Goal: Contribute content: Contribute content

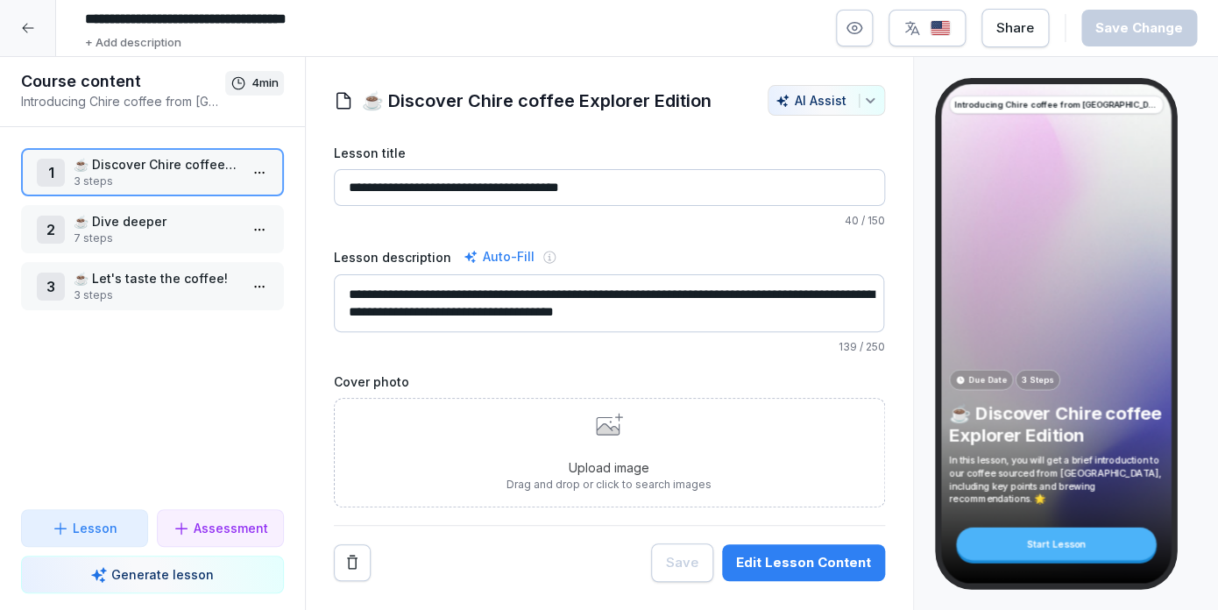
click at [125, 227] on p "☕ Dive deeper" at bounding box center [156, 221] width 165 height 18
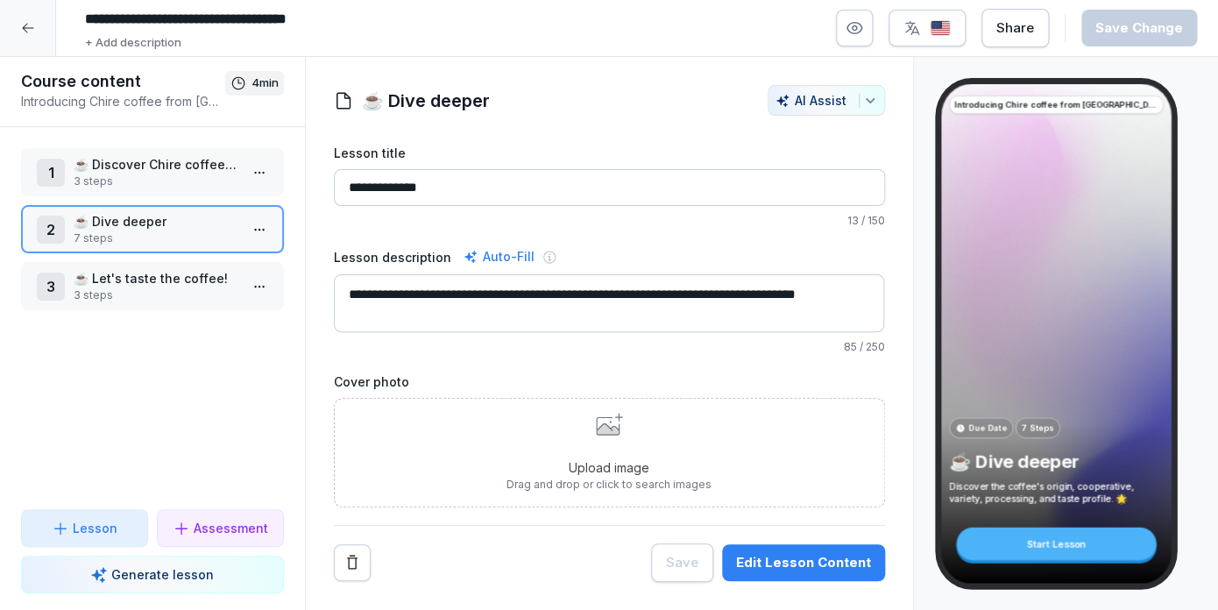
click at [790, 560] on div "Edit Lesson Content" at bounding box center [803, 562] width 135 height 19
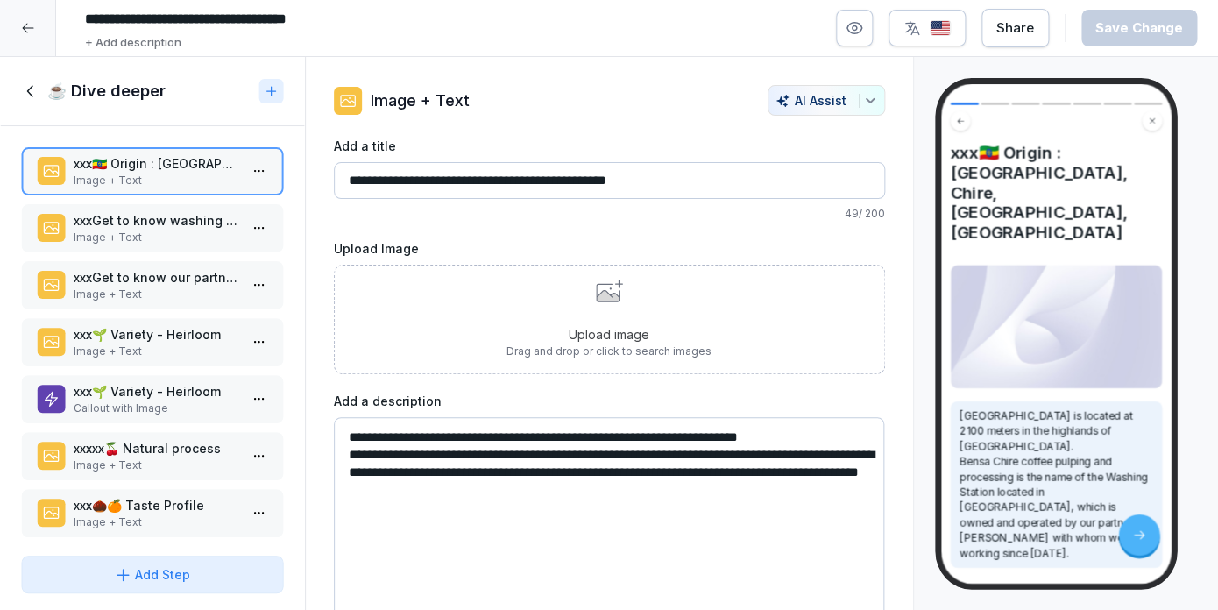
click at [169, 456] on p "xxxxx🍒 Natural process" at bounding box center [156, 448] width 165 height 18
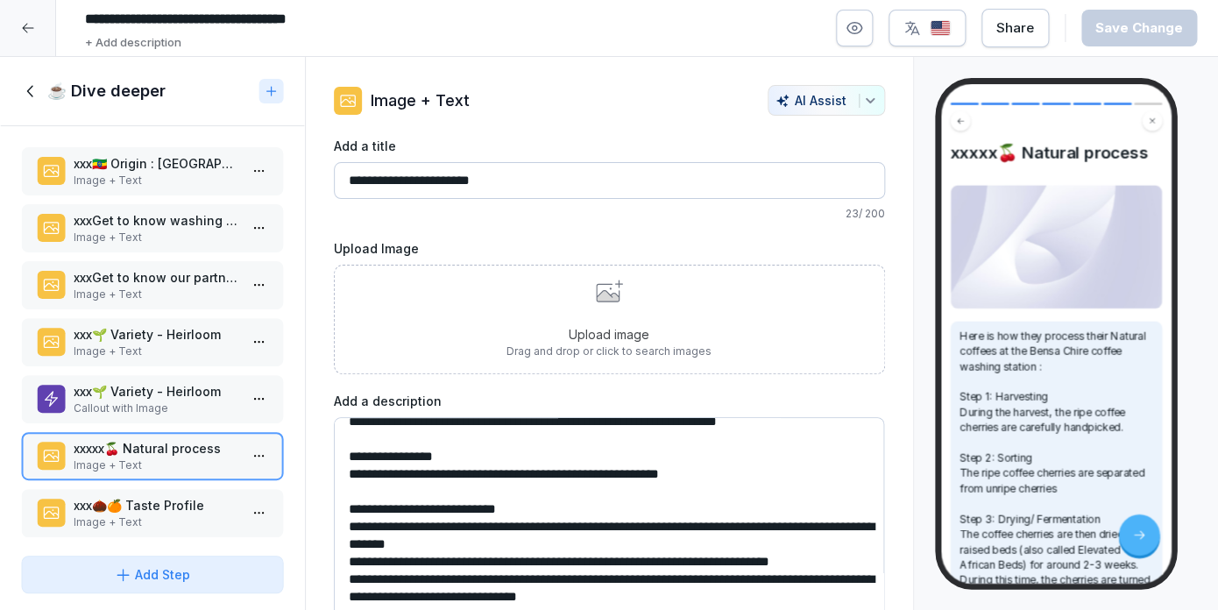
scroll to position [67, 0]
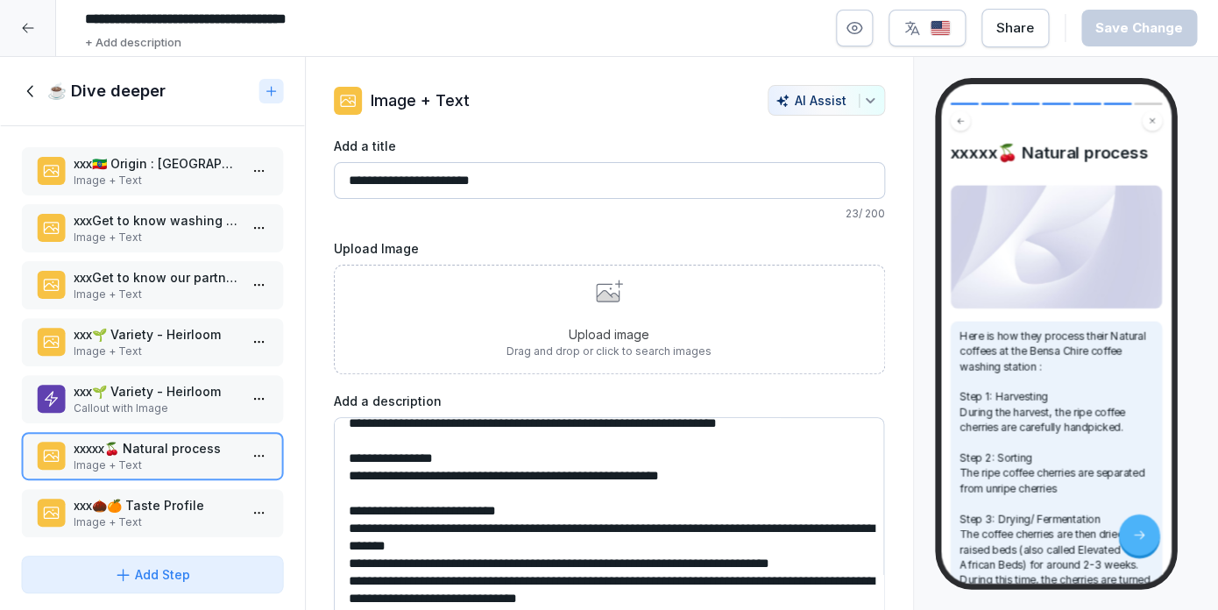
drag, startPoint x: 726, startPoint y: 495, endPoint x: 351, endPoint y: 498, distance: 375.2
click at [351, 498] on textarea "**********" at bounding box center [609, 548] width 551 height 263
paste textarea "**********"
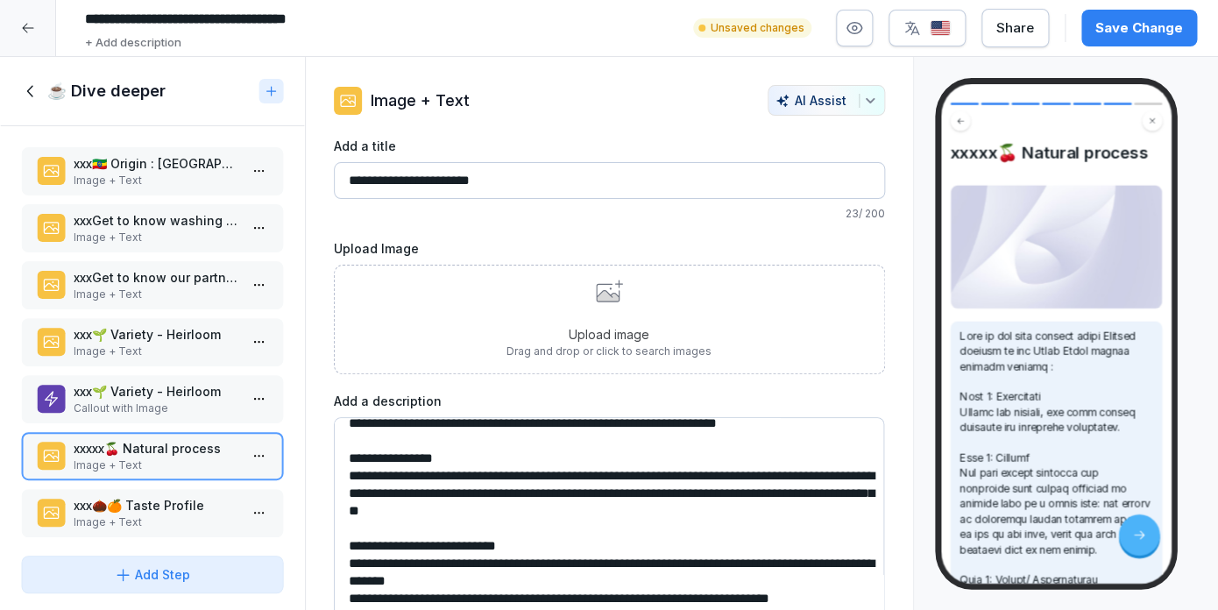
type textarea "**********"
click at [1170, 30] on div "Save Change" at bounding box center [1140, 27] width 88 height 19
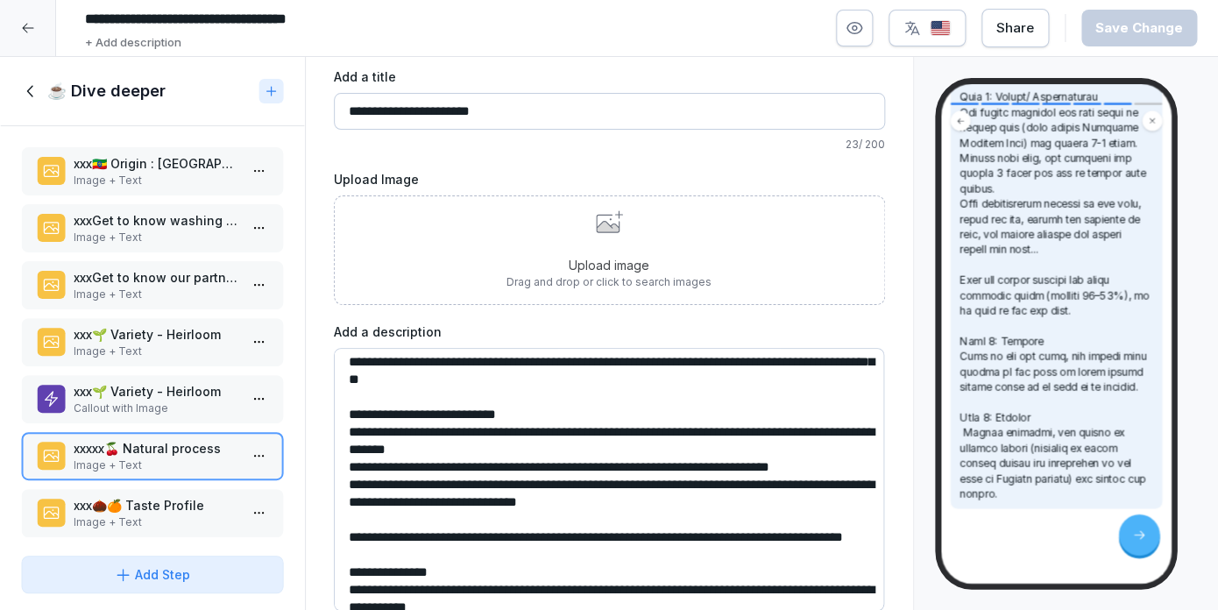
scroll to position [0, 0]
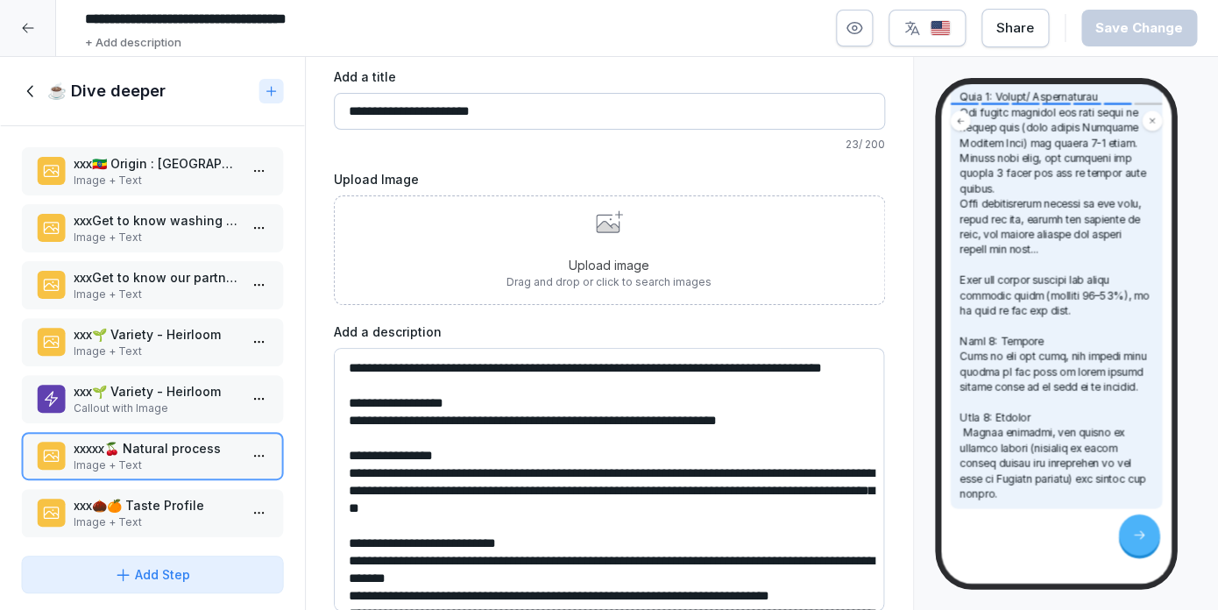
drag, startPoint x: 683, startPoint y: 368, endPoint x: 388, endPoint y: 387, distance: 295.2
click at [388, 387] on textarea at bounding box center [609, 479] width 551 height 263
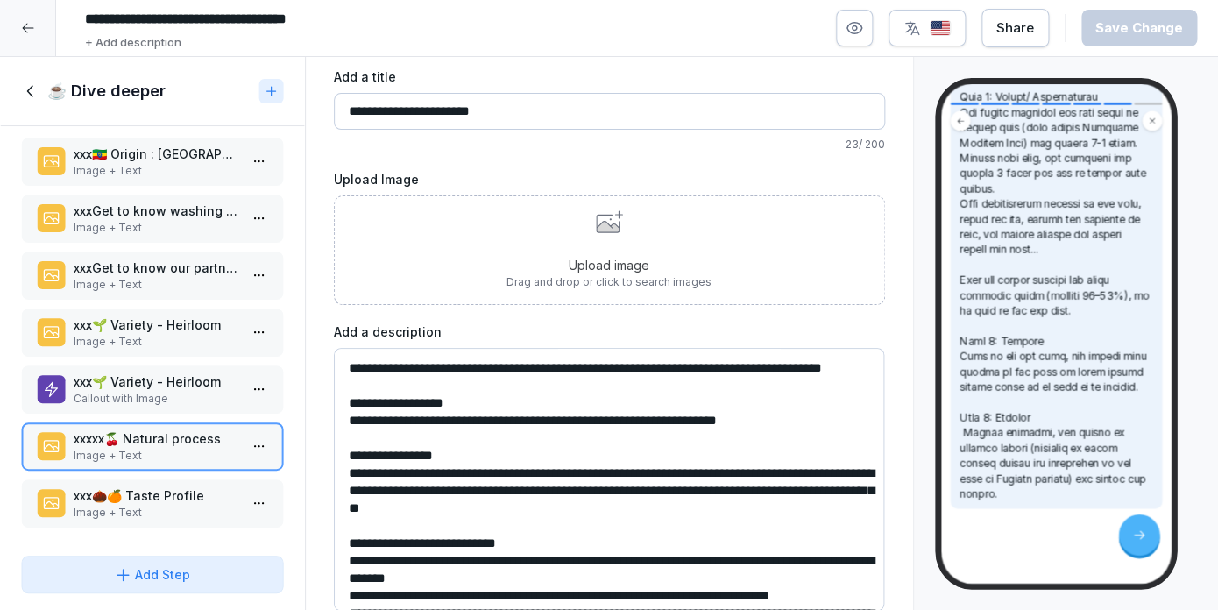
click at [638, 227] on div "Upload image Drag and drop or click to search images" at bounding box center [609, 250] width 205 height 80
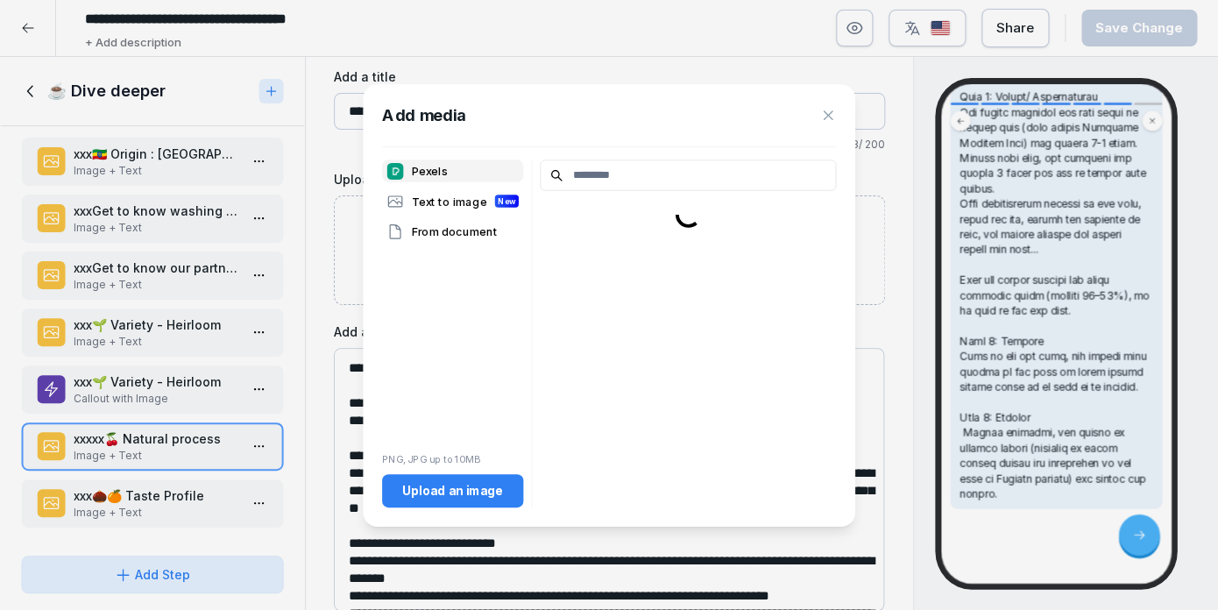
scroll to position [722, 0]
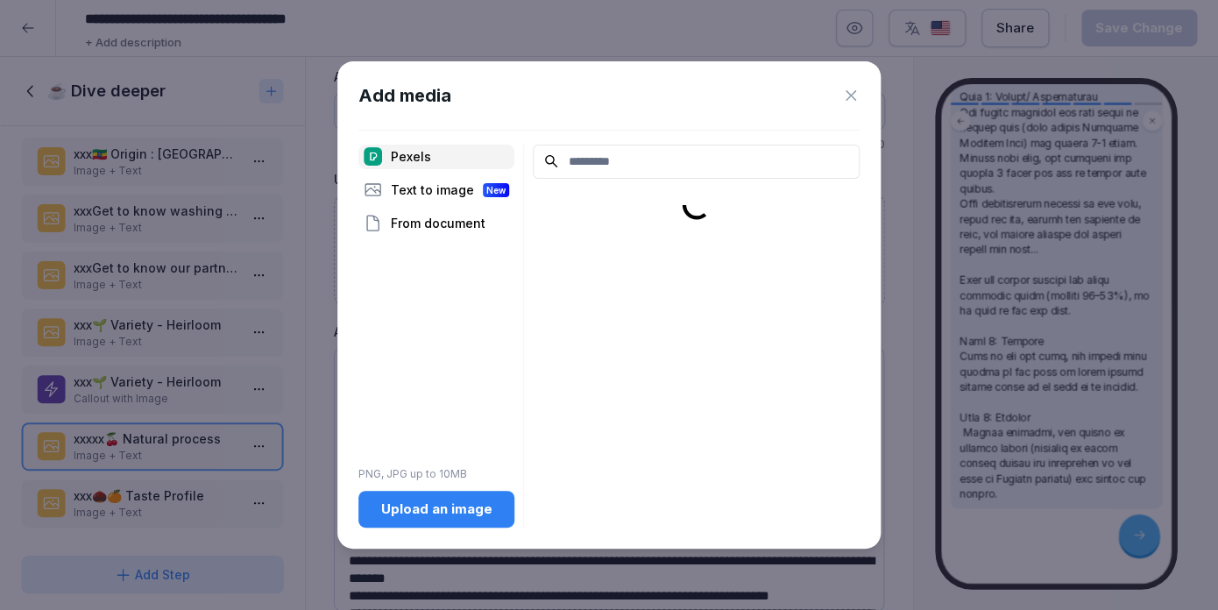
click at [416, 515] on div "Upload an image" at bounding box center [437, 509] width 128 height 19
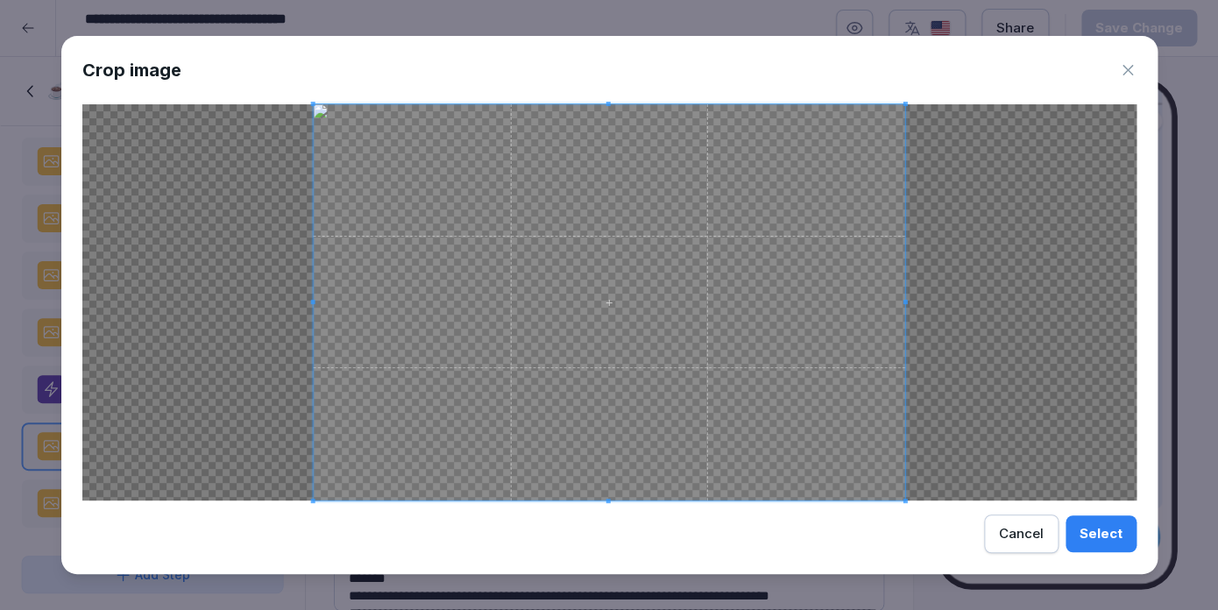
click at [1123, 542] on button "Select" at bounding box center [1101, 533] width 71 height 37
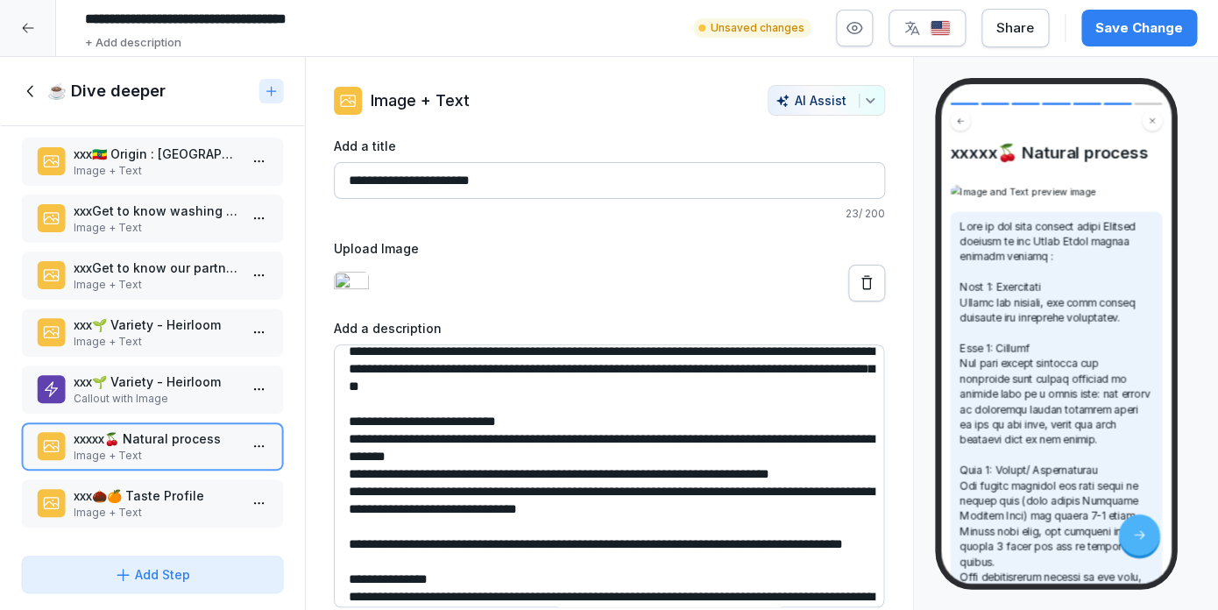
scroll to position [0, 0]
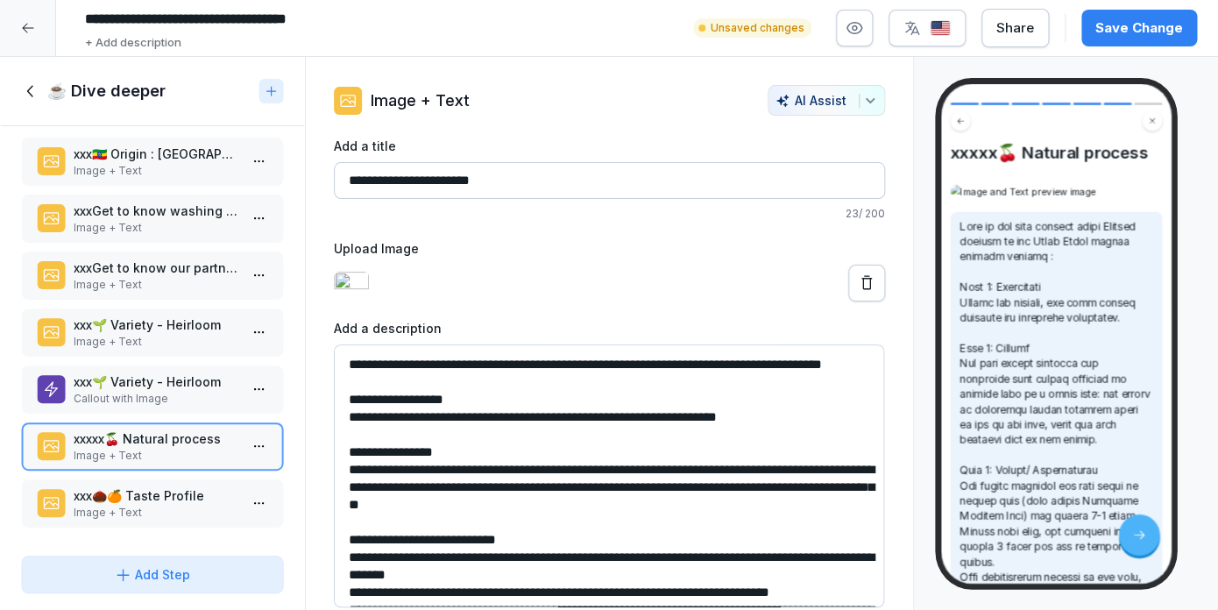
drag, startPoint x: 387, startPoint y: 181, endPoint x: 305, endPoint y: 181, distance: 82.4
click at [334, 181] on input "**********" at bounding box center [609, 180] width 551 height 37
type input "**********"
click at [1155, 21] on div "Save Change" at bounding box center [1140, 27] width 88 height 19
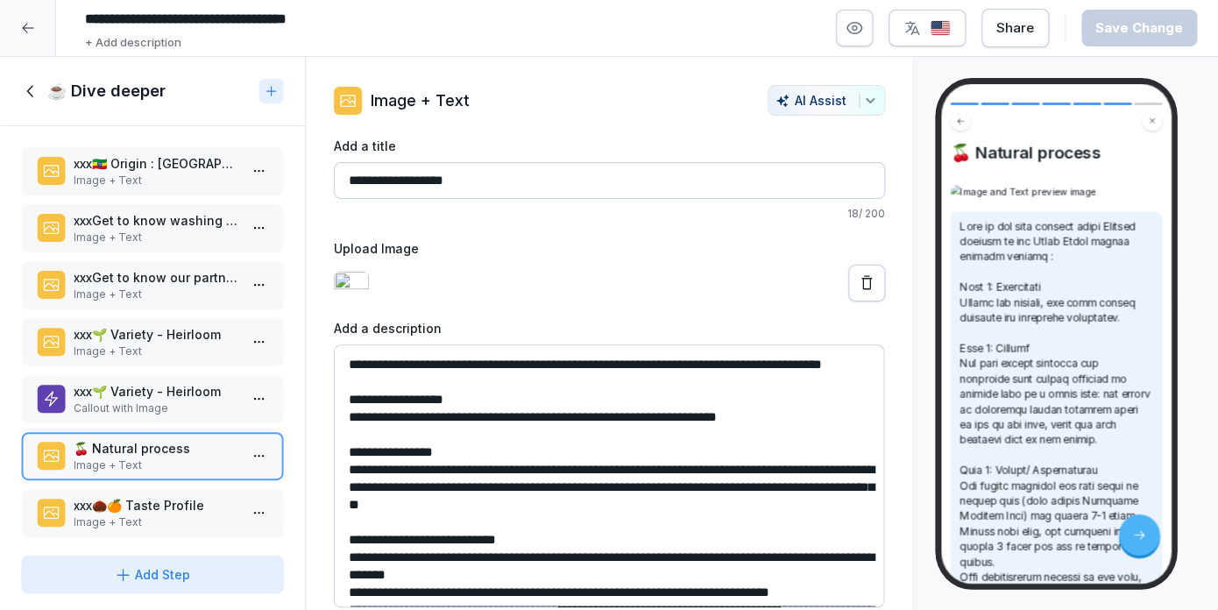
click at [179, 295] on p "Image + Text" at bounding box center [156, 295] width 165 height 16
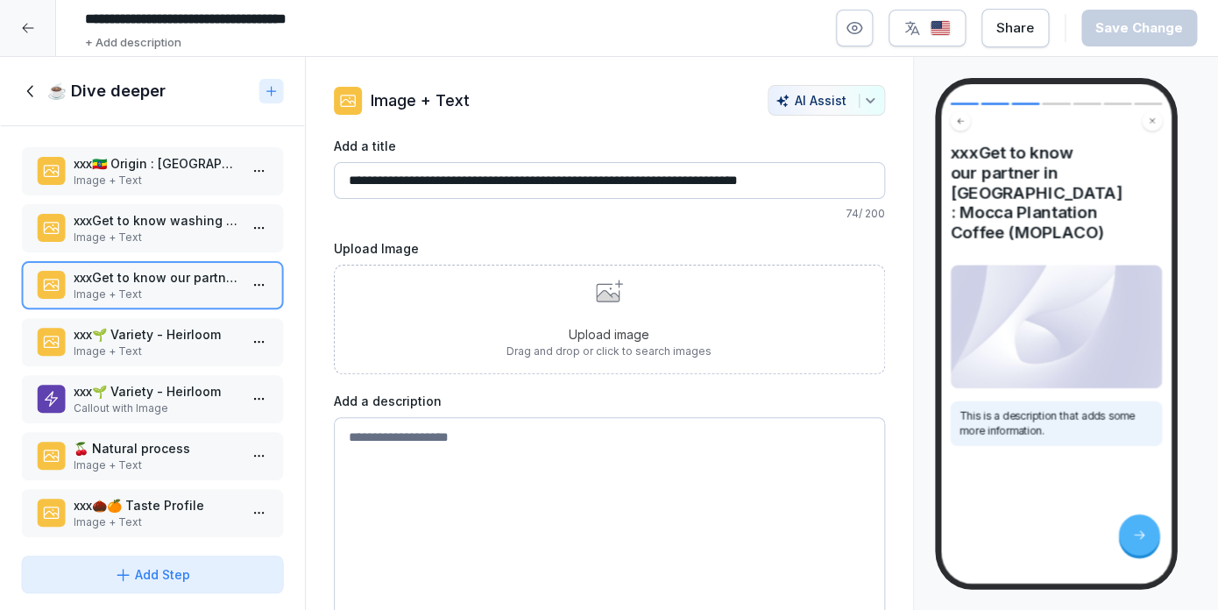
click at [678, 309] on div "Upload image Drag and drop or click to search images" at bounding box center [609, 320] width 205 height 80
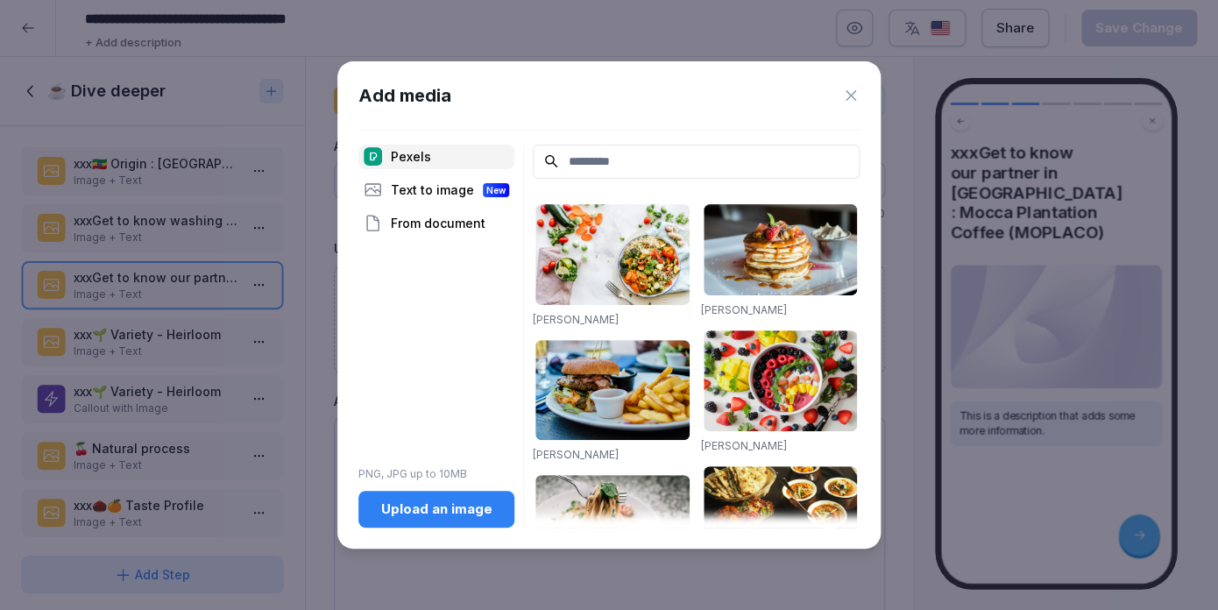
click at [437, 515] on div "Upload an image" at bounding box center [437, 509] width 128 height 19
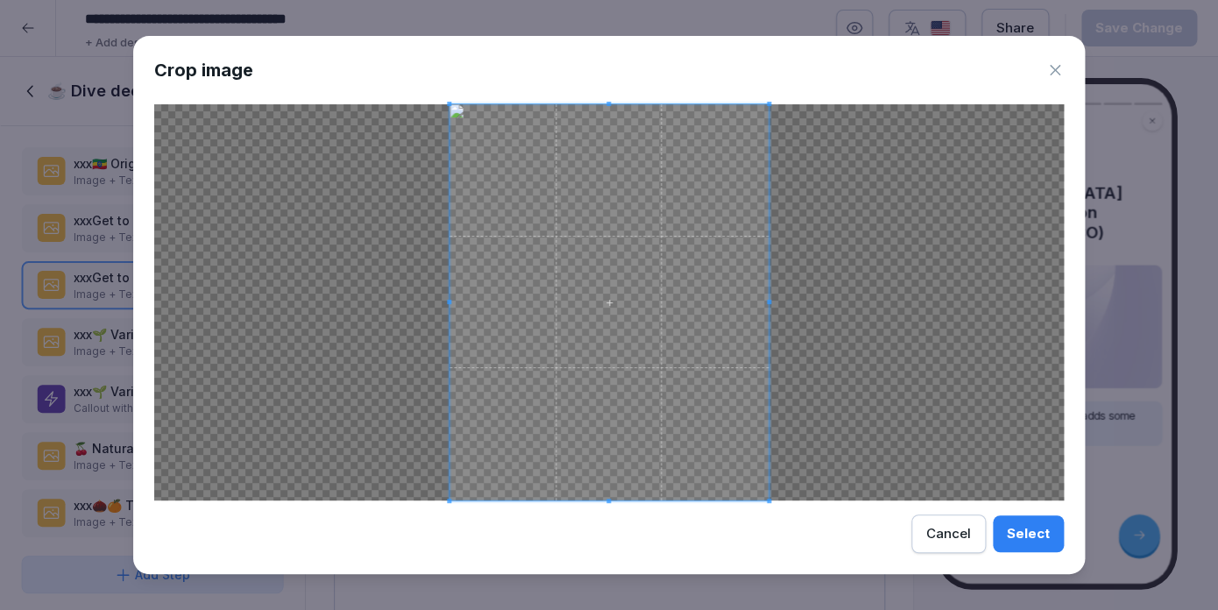
click at [1051, 530] on button "Select" at bounding box center [1028, 533] width 71 height 37
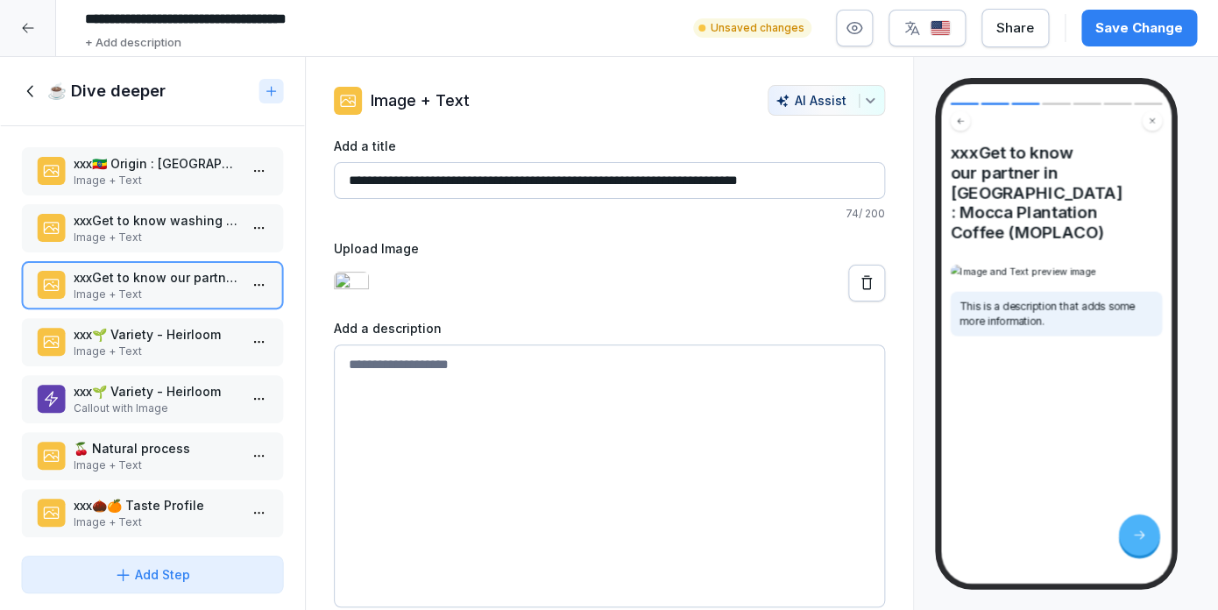
scroll to position [47, 0]
click at [1149, 21] on div "Save Change" at bounding box center [1140, 27] width 88 height 19
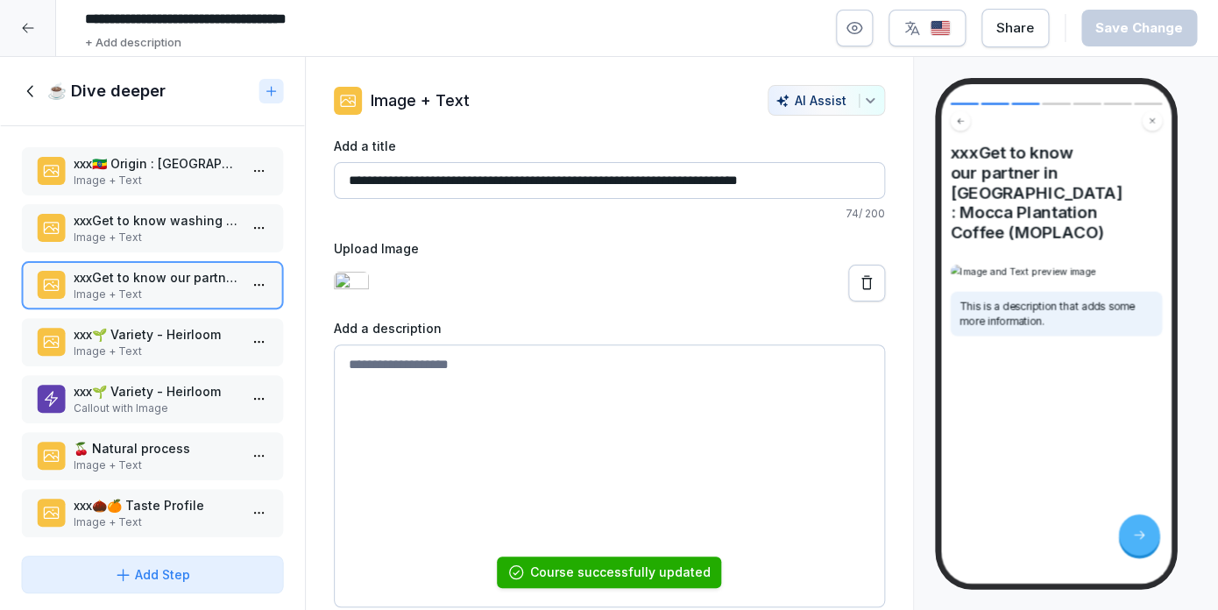
click at [160, 348] on p "Image + Text" at bounding box center [156, 352] width 165 height 16
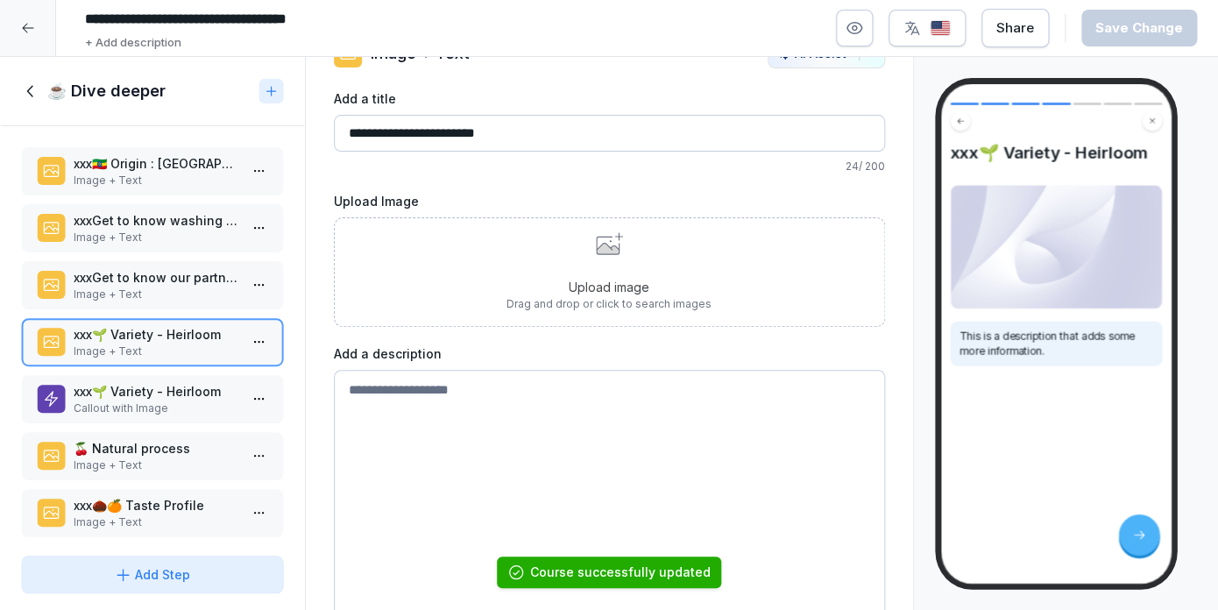
click at [530, 316] on div "Upload image Drag and drop or click to search images" at bounding box center [609, 272] width 551 height 110
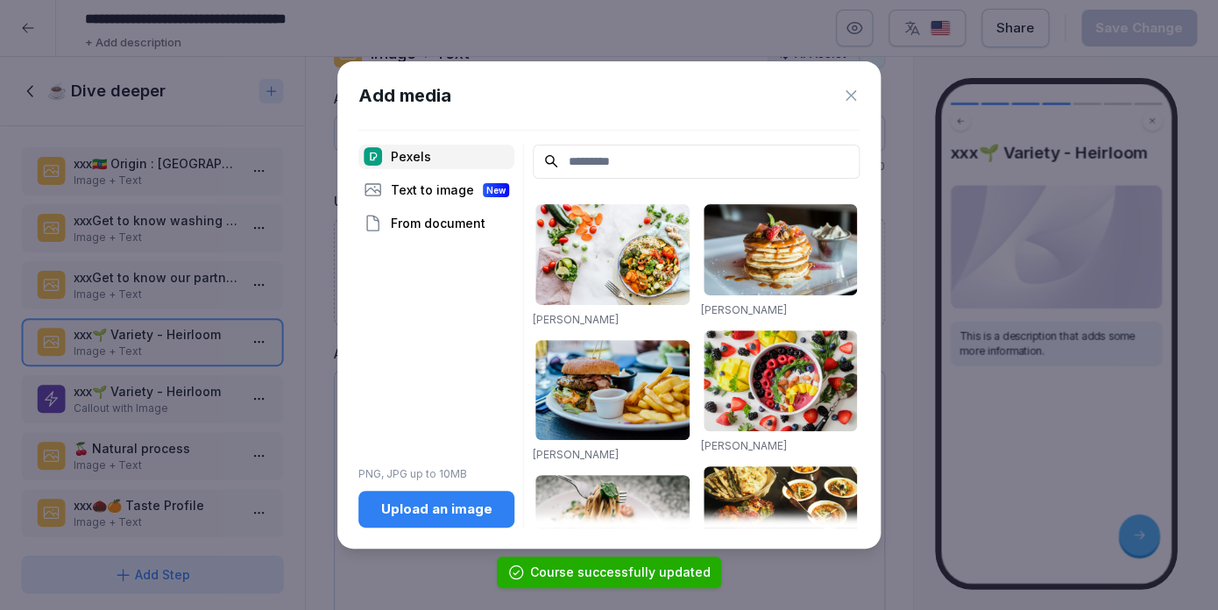
click at [446, 505] on div "Upload an image" at bounding box center [437, 509] width 128 height 19
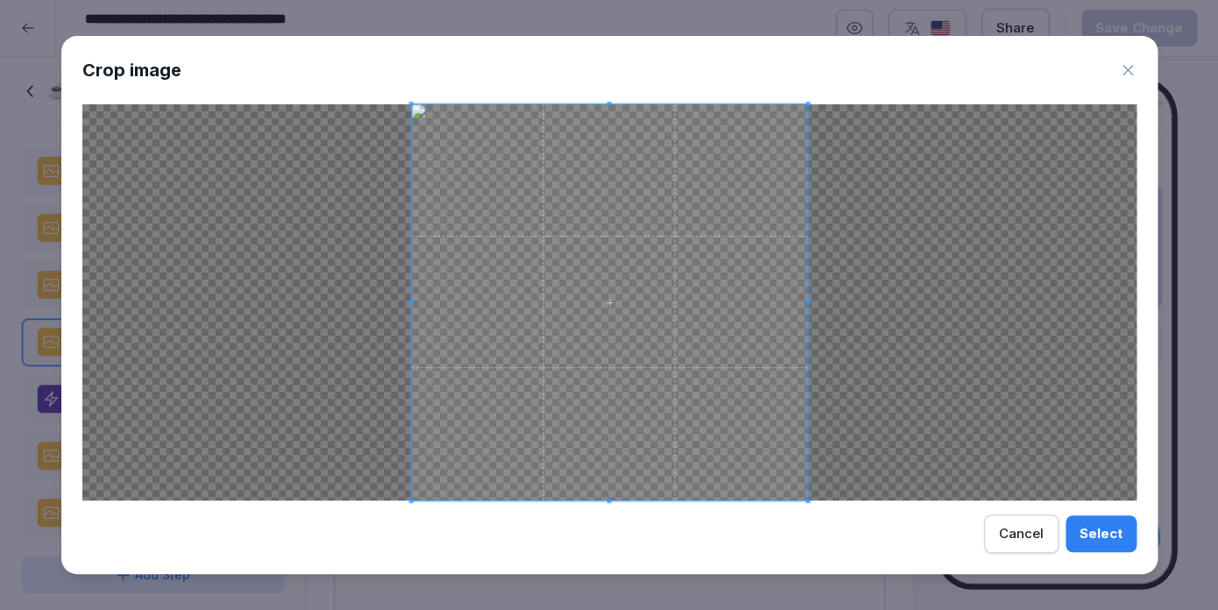
click at [1116, 535] on div "Select" at bounding box center [1101, 533] width 43 height 19
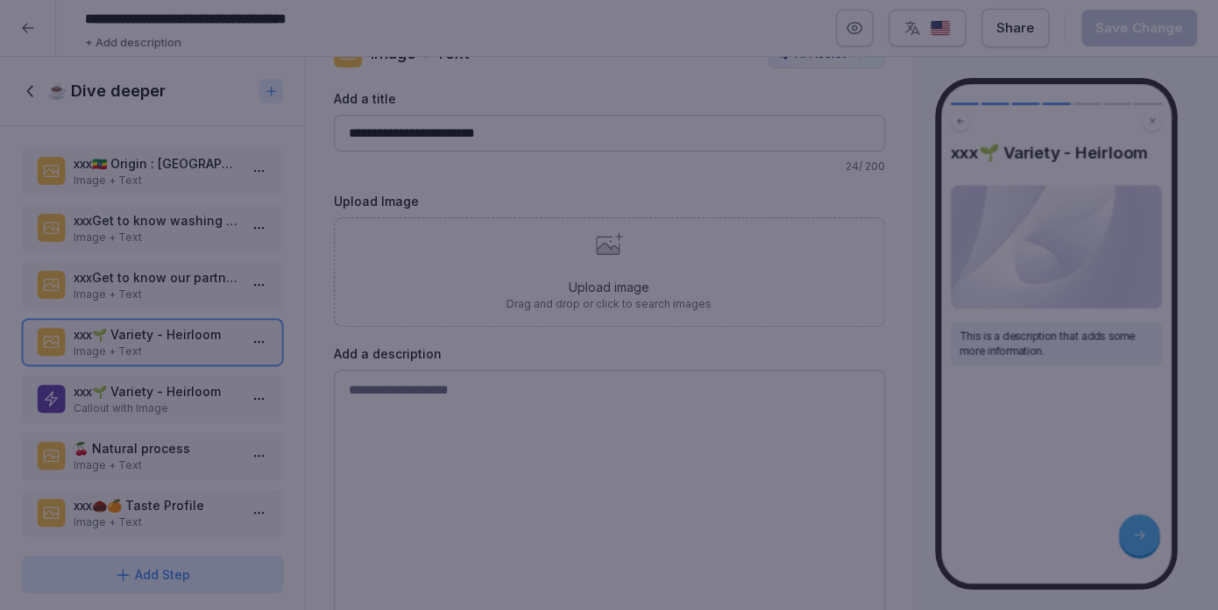
scroll to position [0, 0]
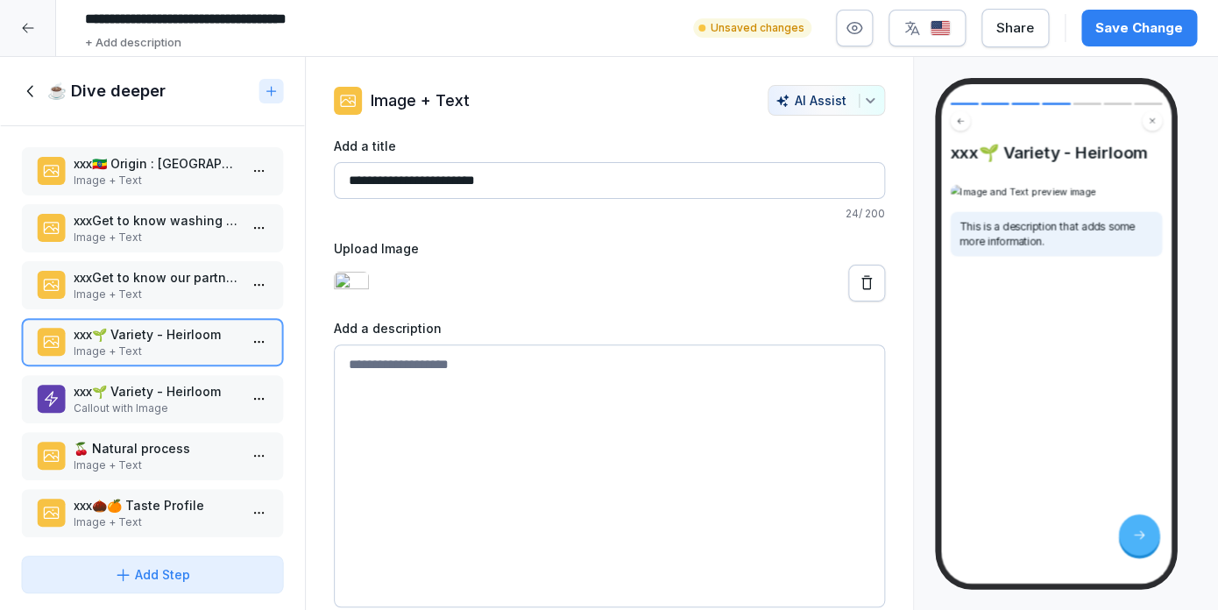
click at [167, 223] on p "xxxGet to know washing station : Bensa Chire Coffee Pulping & Processing Plc" at bounding box center [156, 220] width 165 height 18
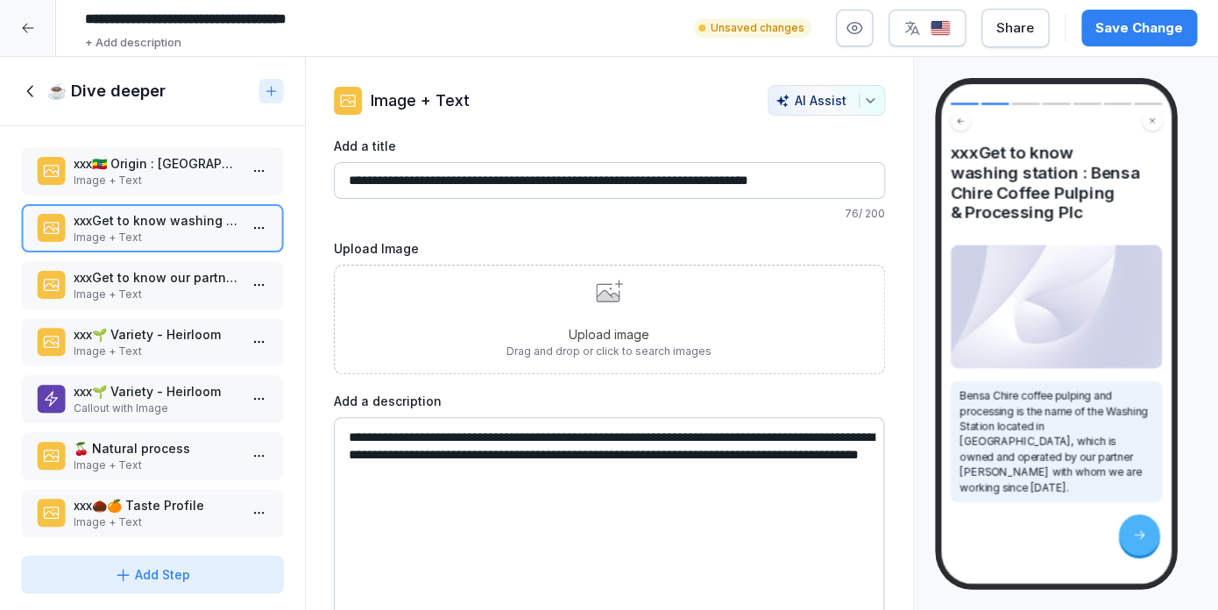
click at [560, 346] on p "Drag and drop or click to search images" at bounding box center [609, 352] width 205 height 16
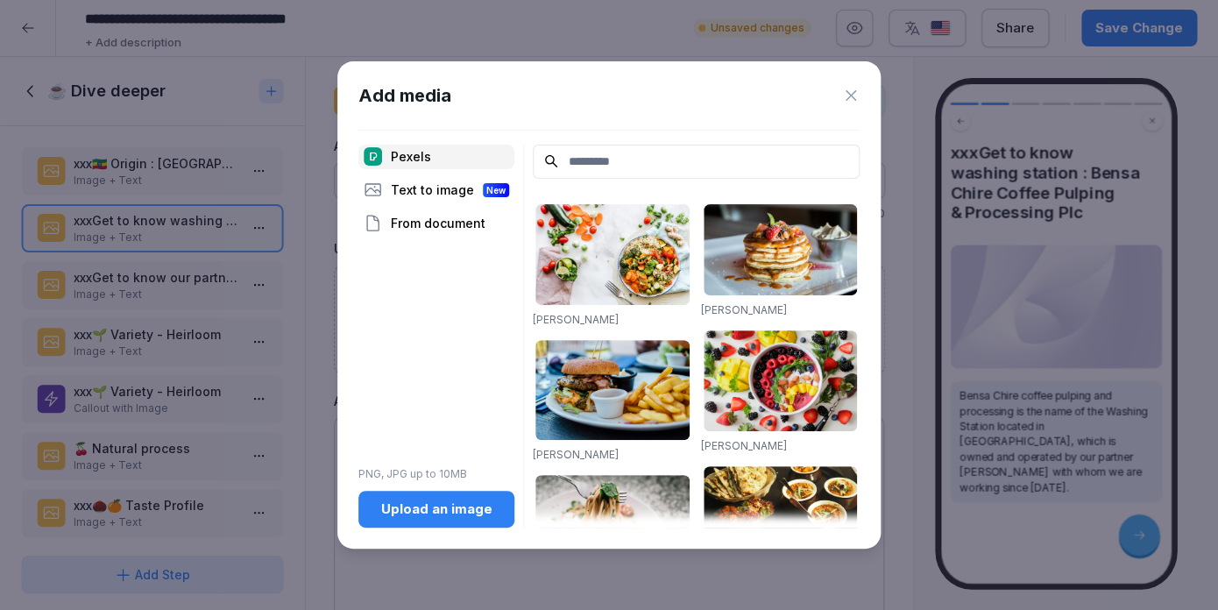
click at [417, 505] on div "Upload an image" at bounding box center [437, 509] width 128 height 19
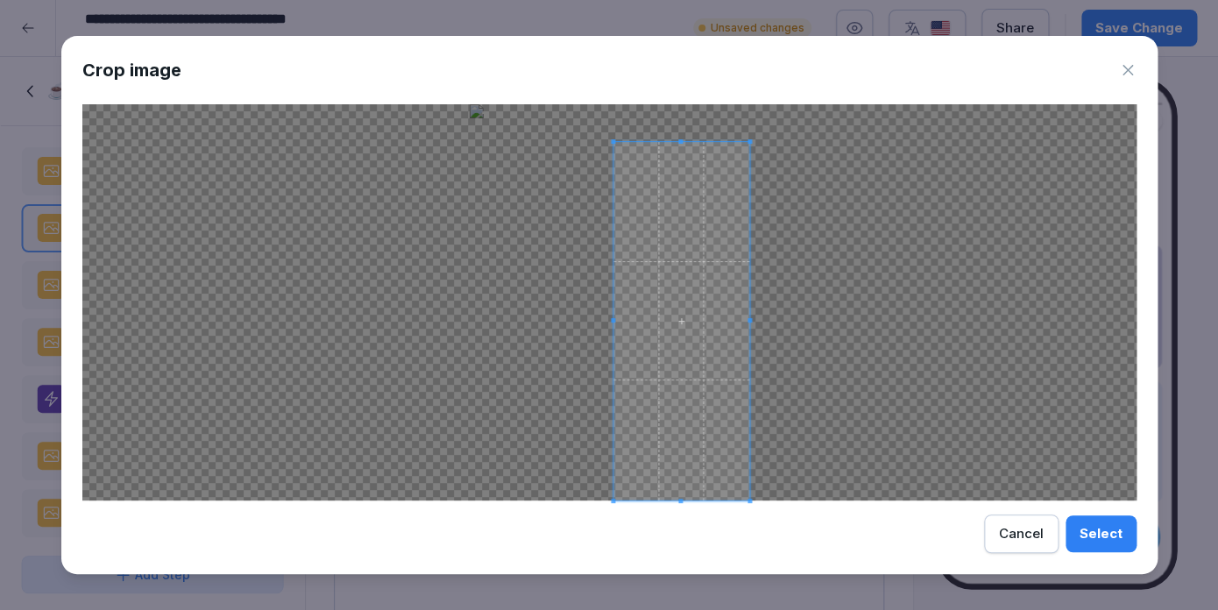
click at [612, 141] on span at bounding box center [613, 141] width 4 height 4
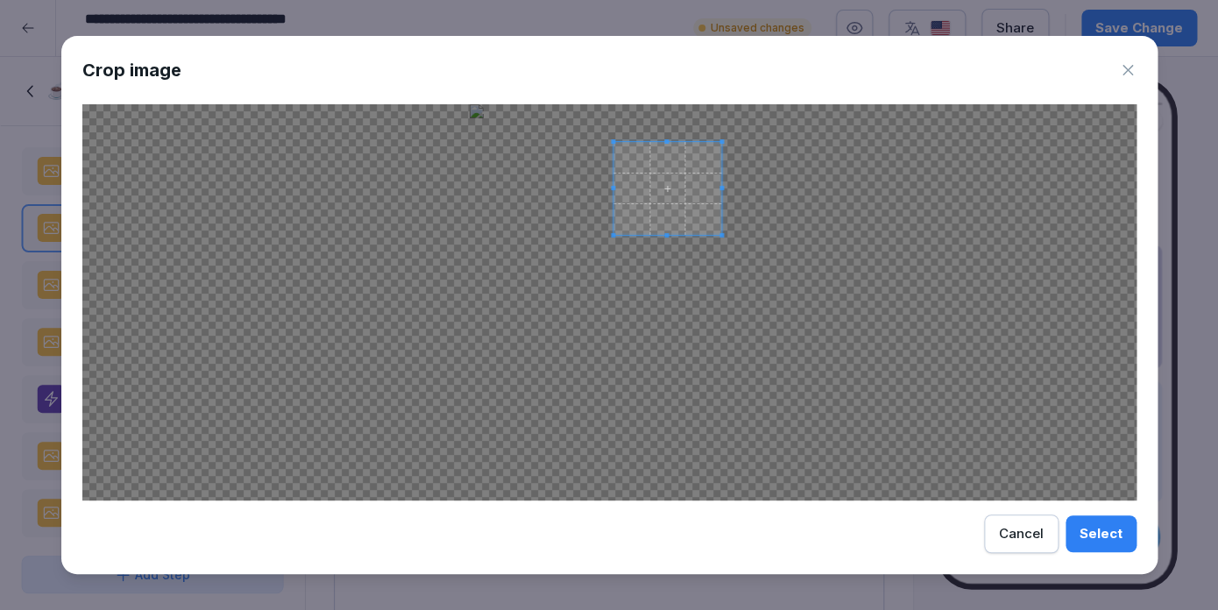
click at [723, 234] on span at bounding box center [722, 235] width 4 height 4
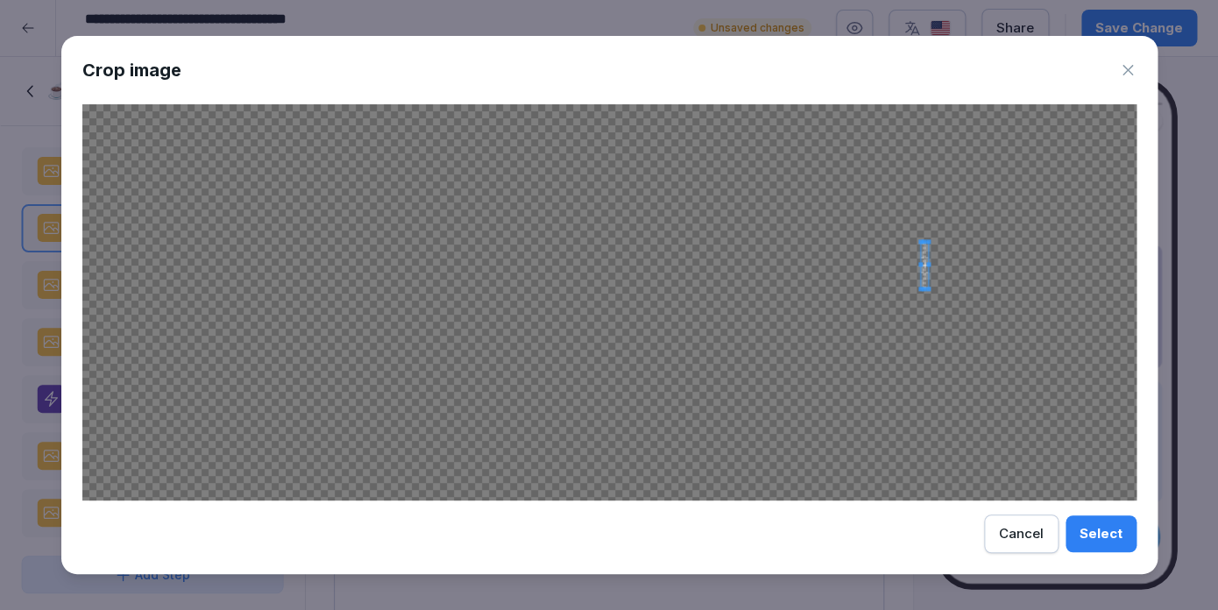
click at [920, 291] on div at bounding box center [609, 302] width 1055 height 396
click at [613, 342] on div at bounding box center [609, 302] width 1055 height 396
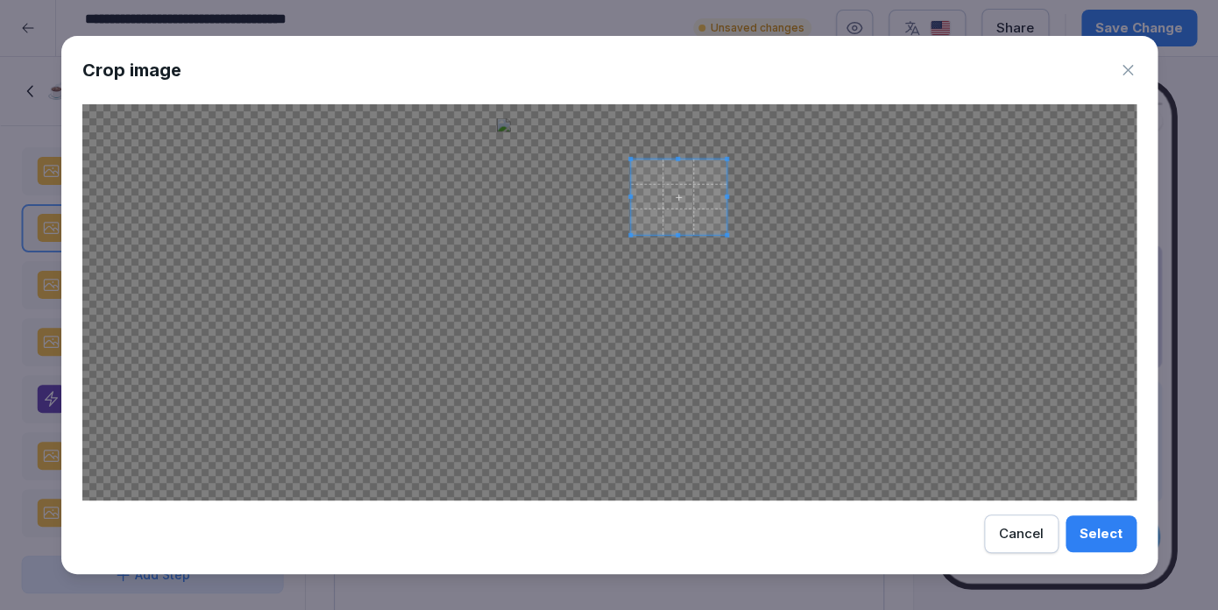
click at [728, 243] on div at bounding box center [609, 302] width 1055 height 396
click at [1120, 529] on div "Select" at bounding box center [1101, 533] width 43 height 19
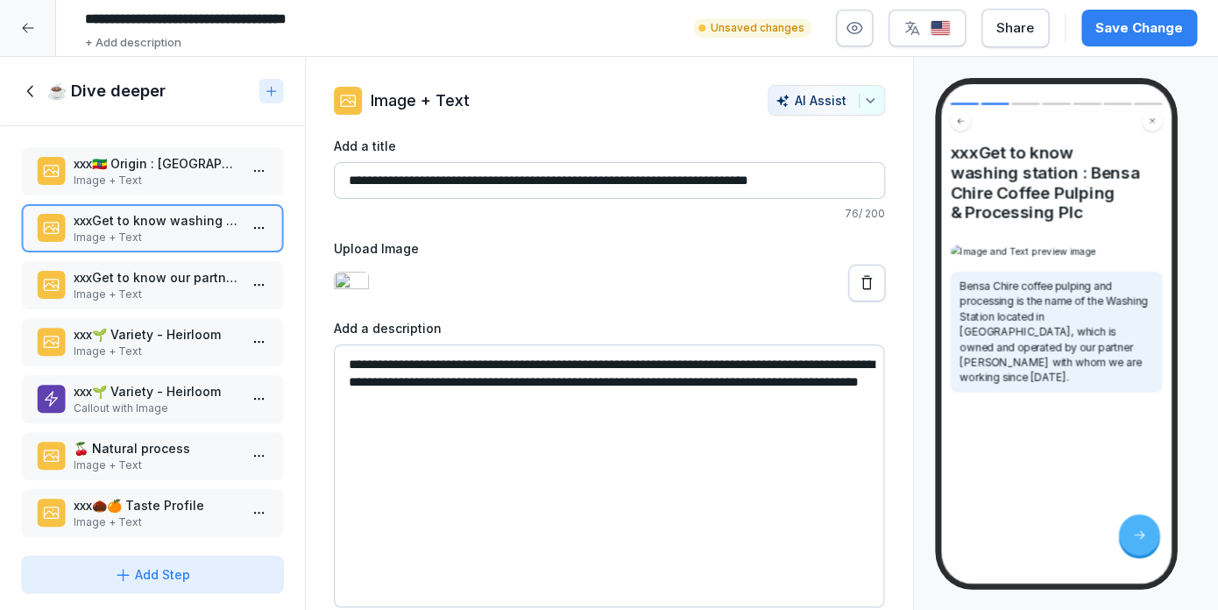
click at [1161, 21] on div "Save Change" at bounding box center [1140, 27] width 88 height 19
click at [101, 298] on p "Image + Text" at bounding box center [156, 295] width 165 height 16
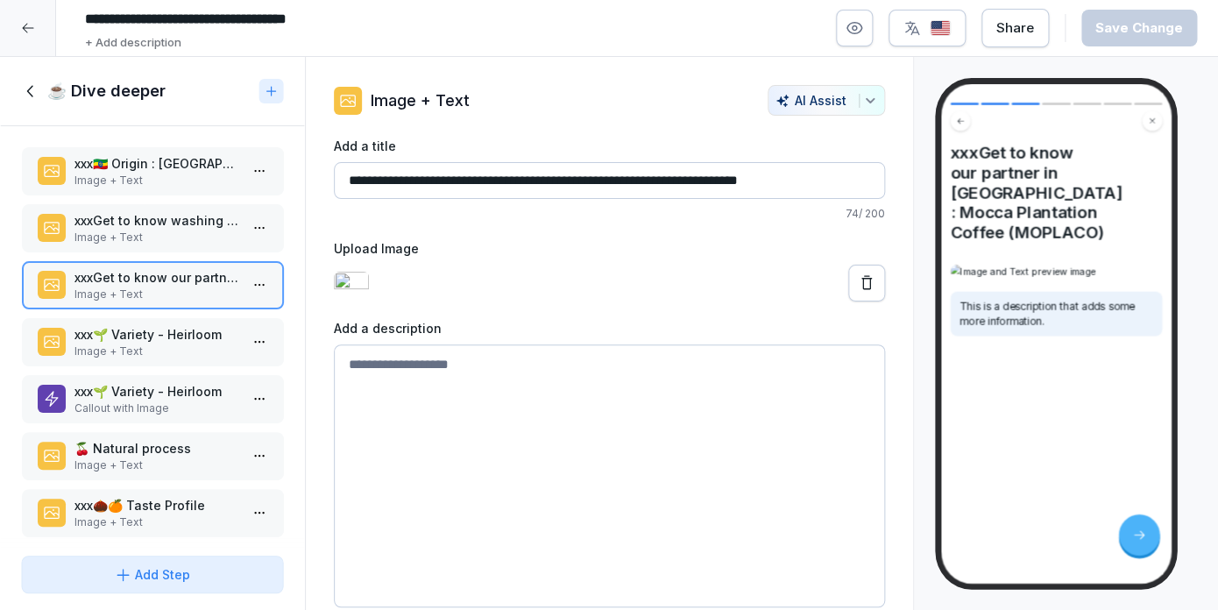
click at [107, 352] on p "Image + Text" at bounding box center [156, 352] width 165 height 16
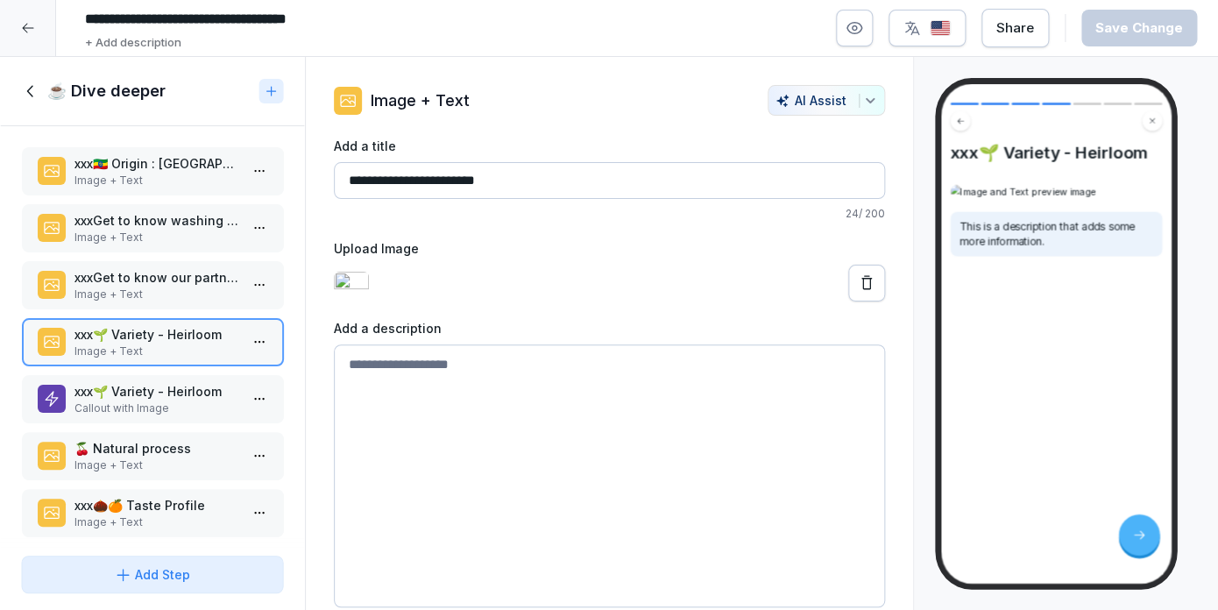
click at [135, 408] on p "Callout with Image" at bounding box center [156, 409] width 165 height 16
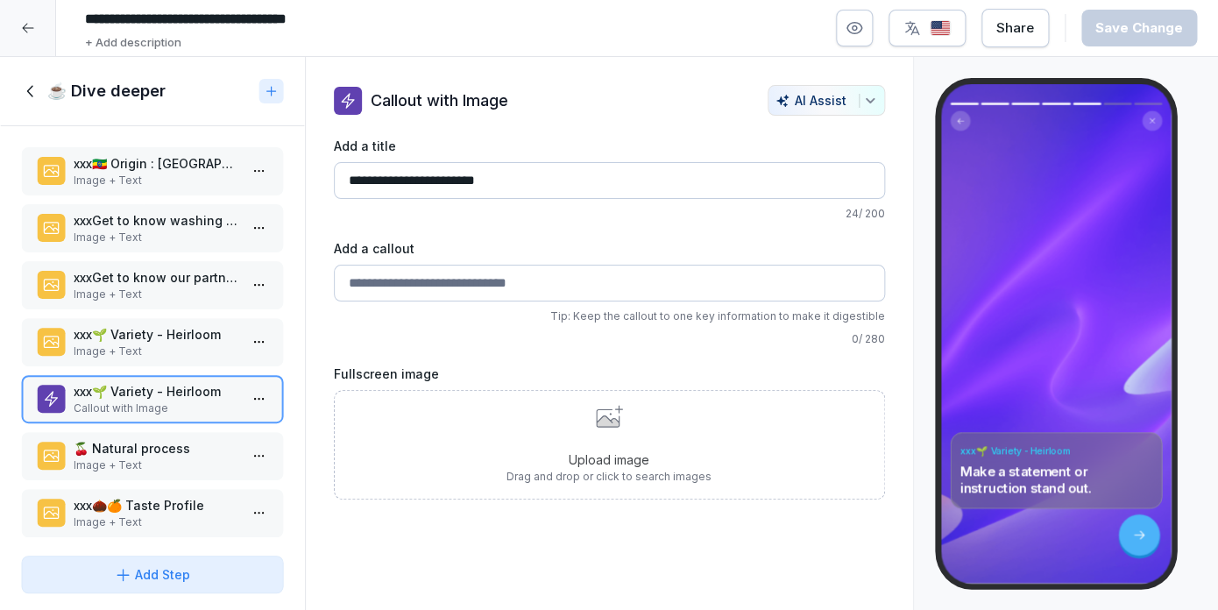
click at [170, 351] on p "Image + Text" at bounding box center [156, 352] width 165 height 16
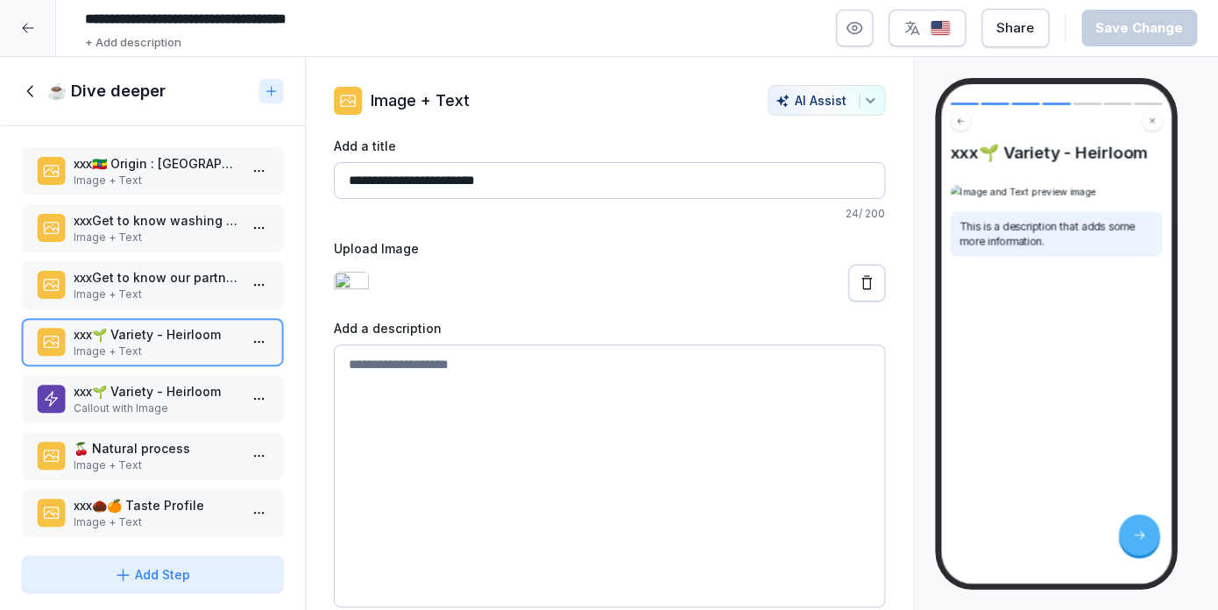
click at [216, 402] on p "Callout with Image" at bounding box center [156, 409] width 165 height 16
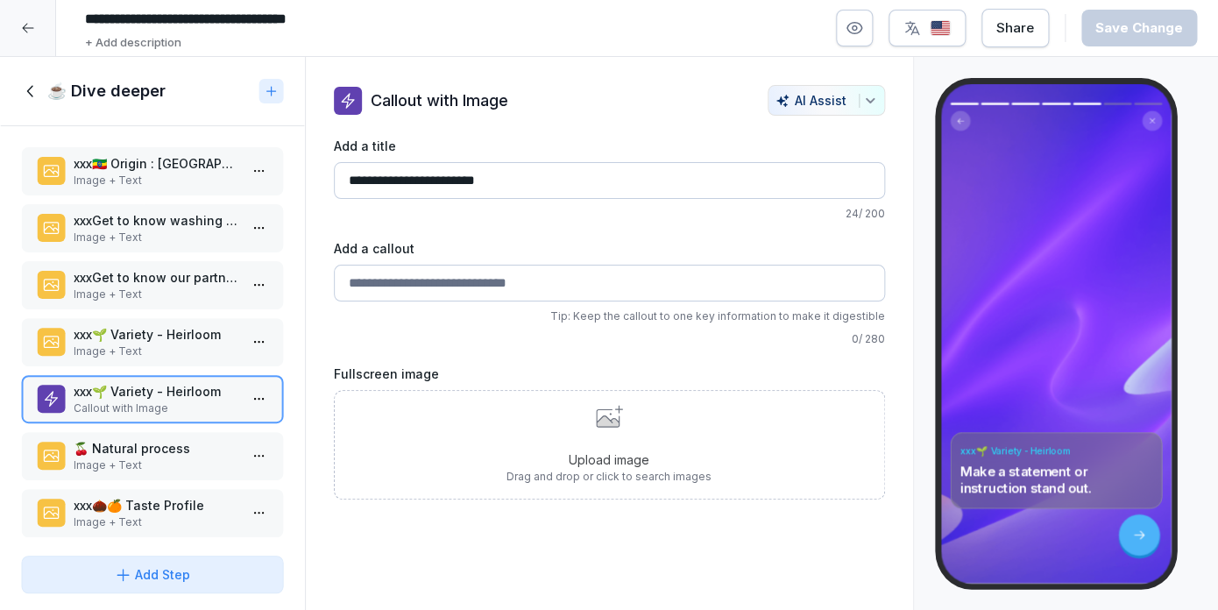
click at [636, 465] on p "Upload image" at bounding box center [609, 460] width 205 height 18
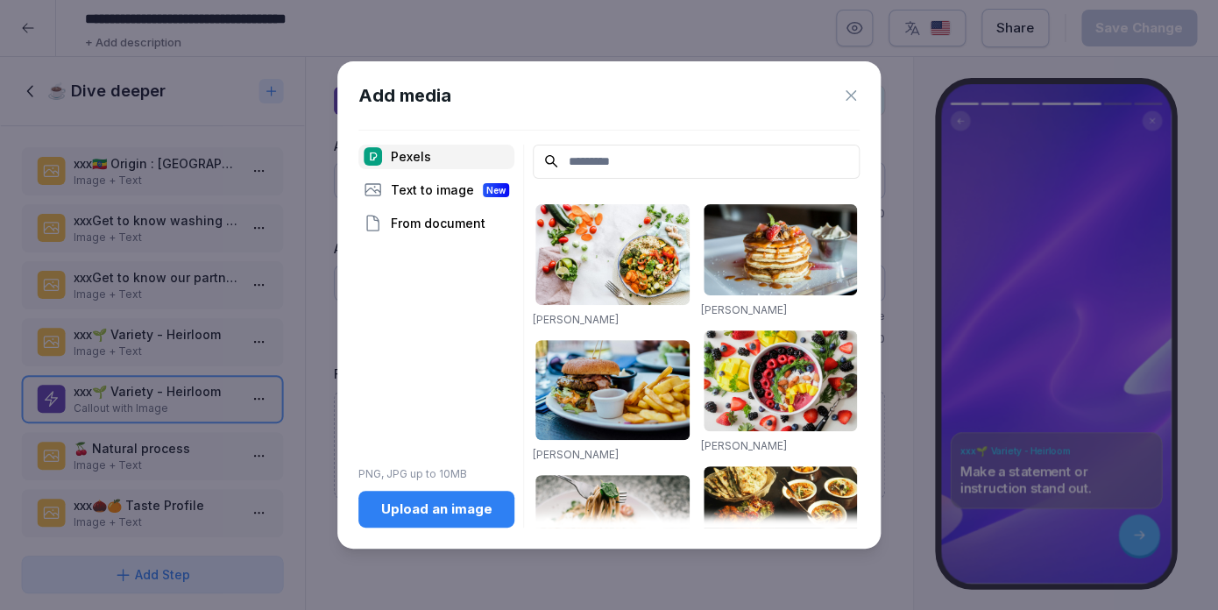
click at [443, 522] on button "Upload an image" at bounding box center [437, 509] width 156 height 37
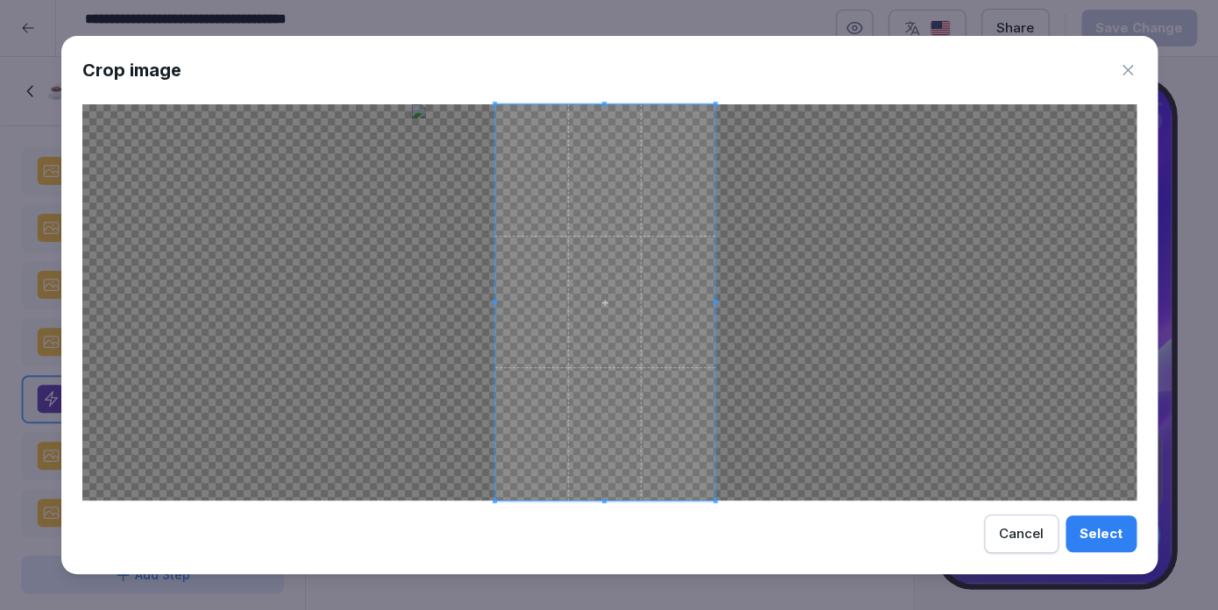
click at [630, 368] on span at bounding box center [604, 302] width 220 height 396
click at [1105, 518] on button "Select" at bounding box center [1101, 533] width 71 height 37
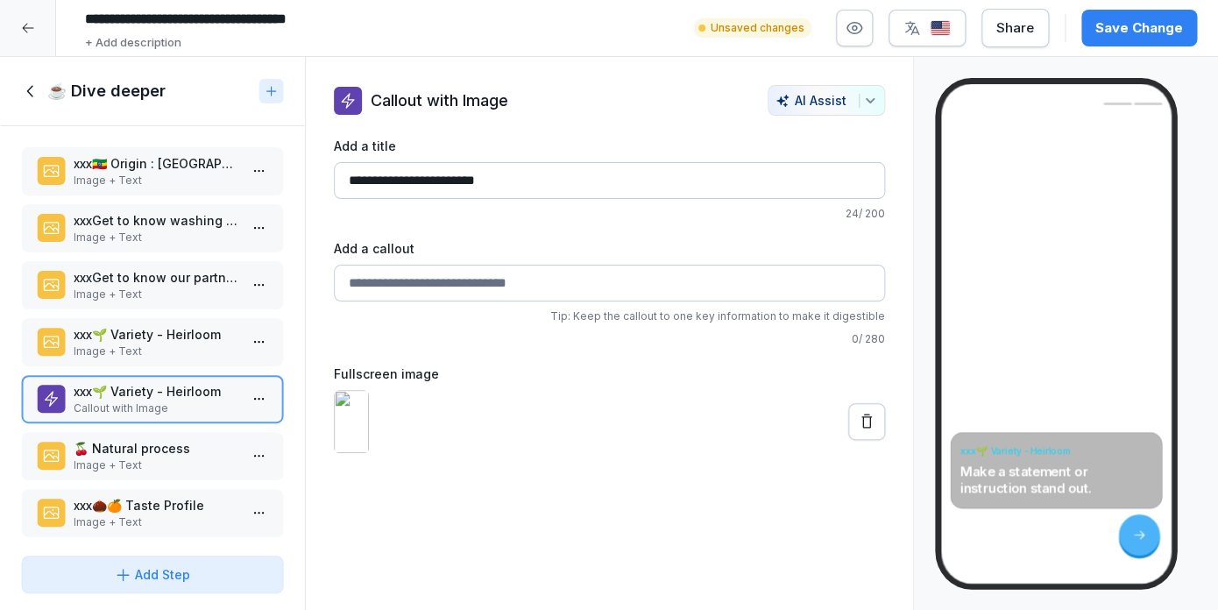
click at [1162, 22] on div "Save Change" at bounding box center [1140, 27] width 88 height 19
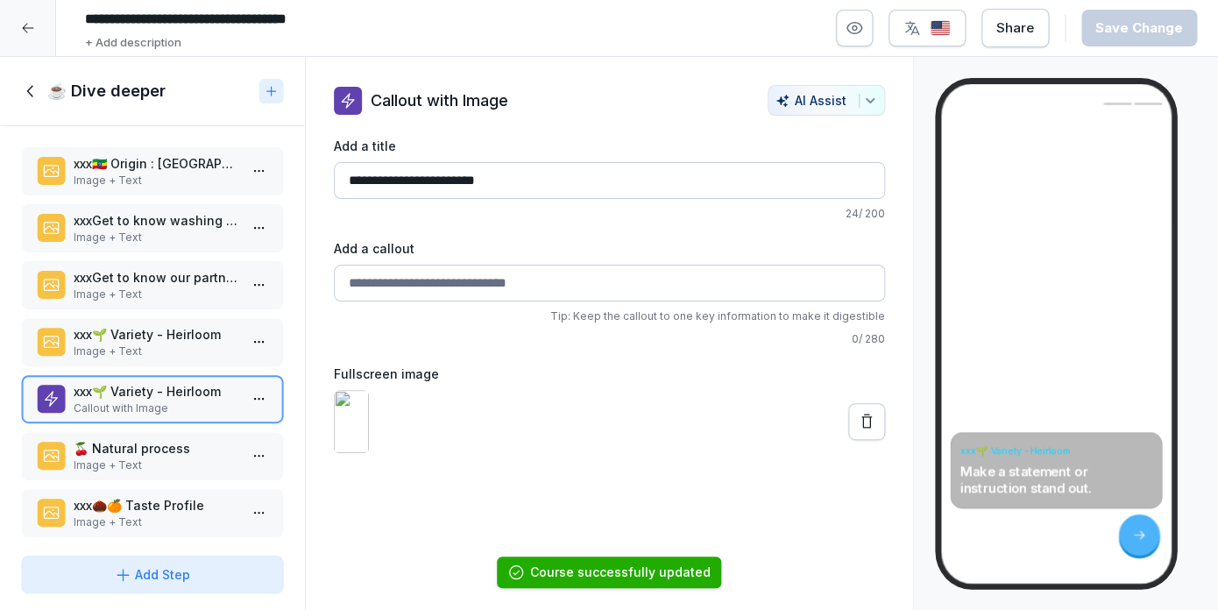
click at [198, 175] on p "Image + Text" at bounding box center [156, 181] width 165 height 16
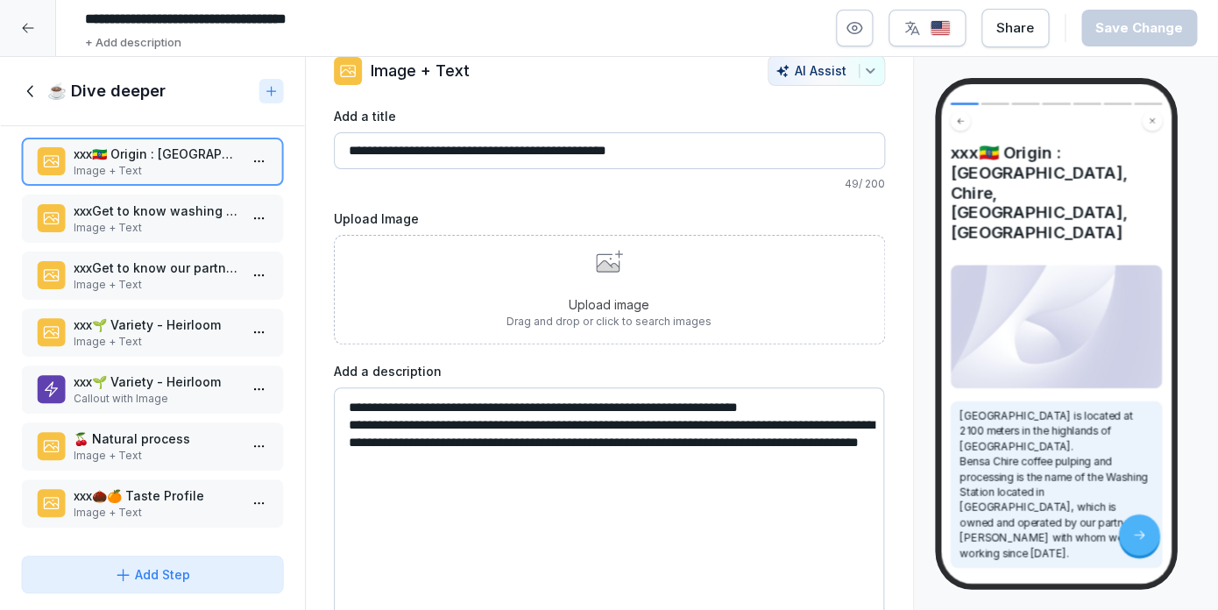
scroll to position [28, 0]
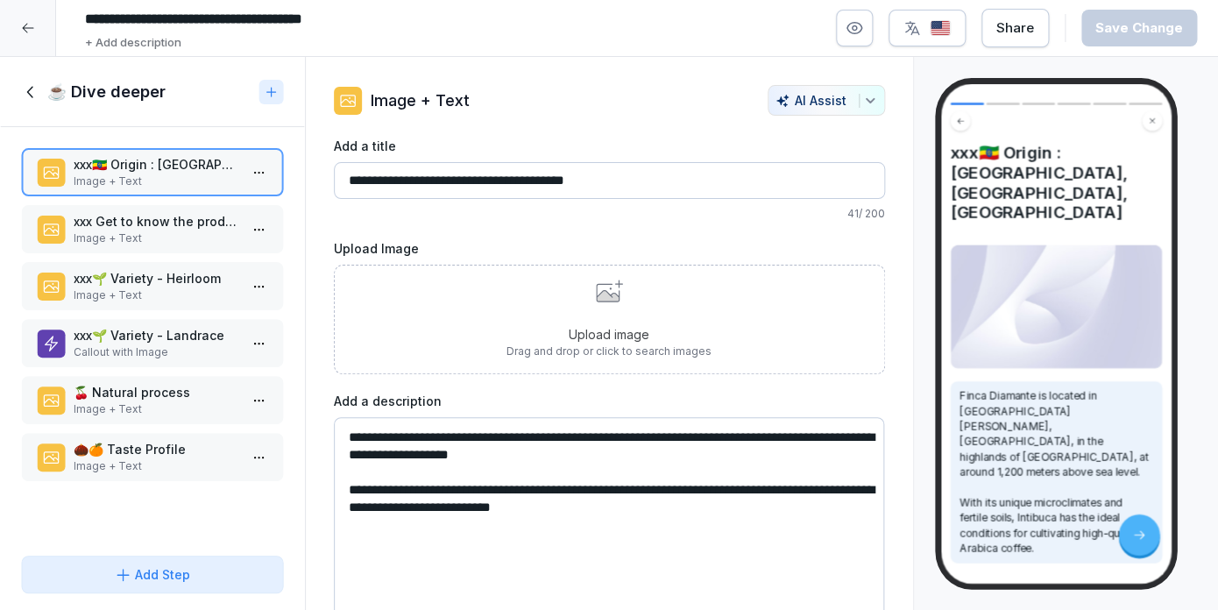
click at [133, 383] on div "🍒 Natural process Image + Text" at bounding box center [152, 400] width 263 height 48
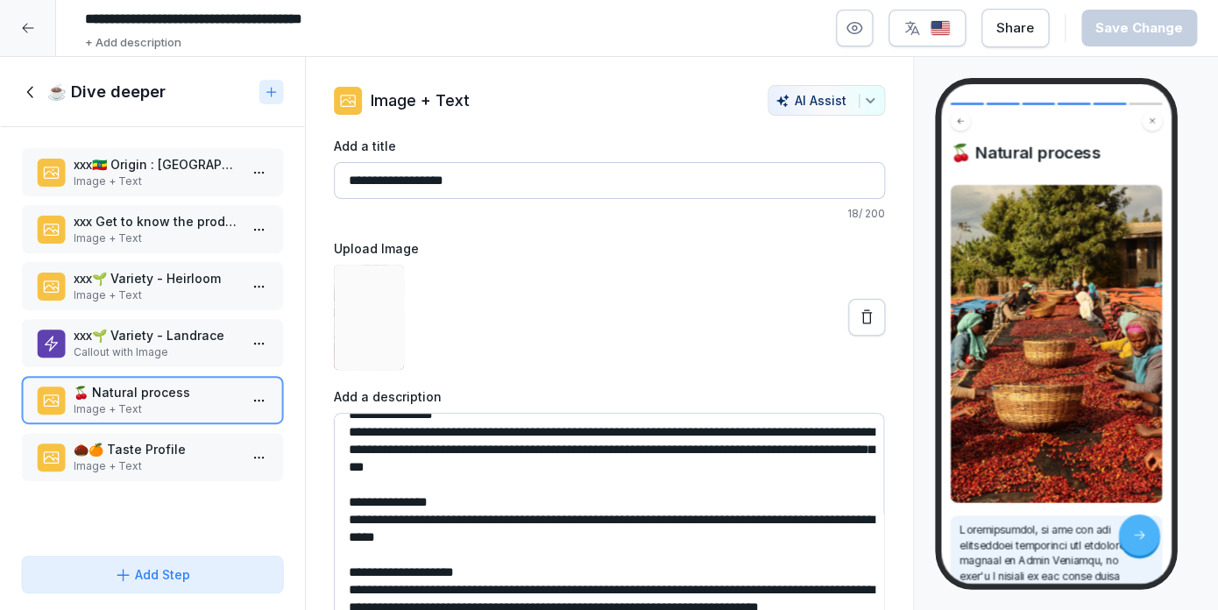
scroll to position [128, 0]
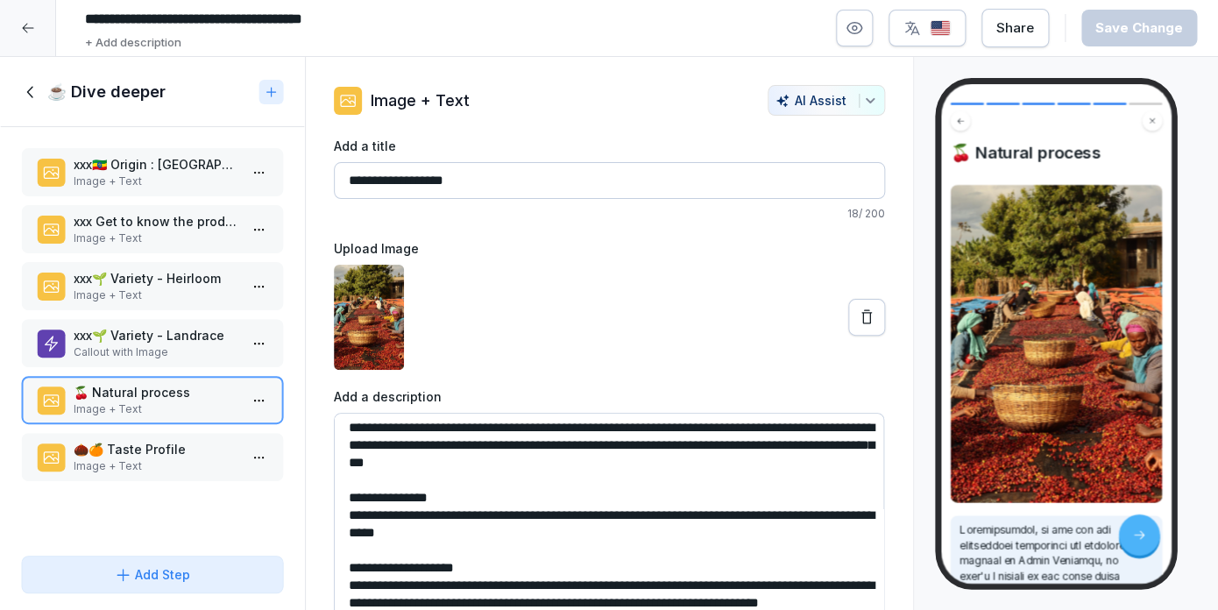
drag, startPoint x: 572, startPoint y: 480, endPoint x: 341, endPoint y: 444, distance: 233.3
click at [341, 444] on textarea at bounding box center [609, 544] width 551 height 263
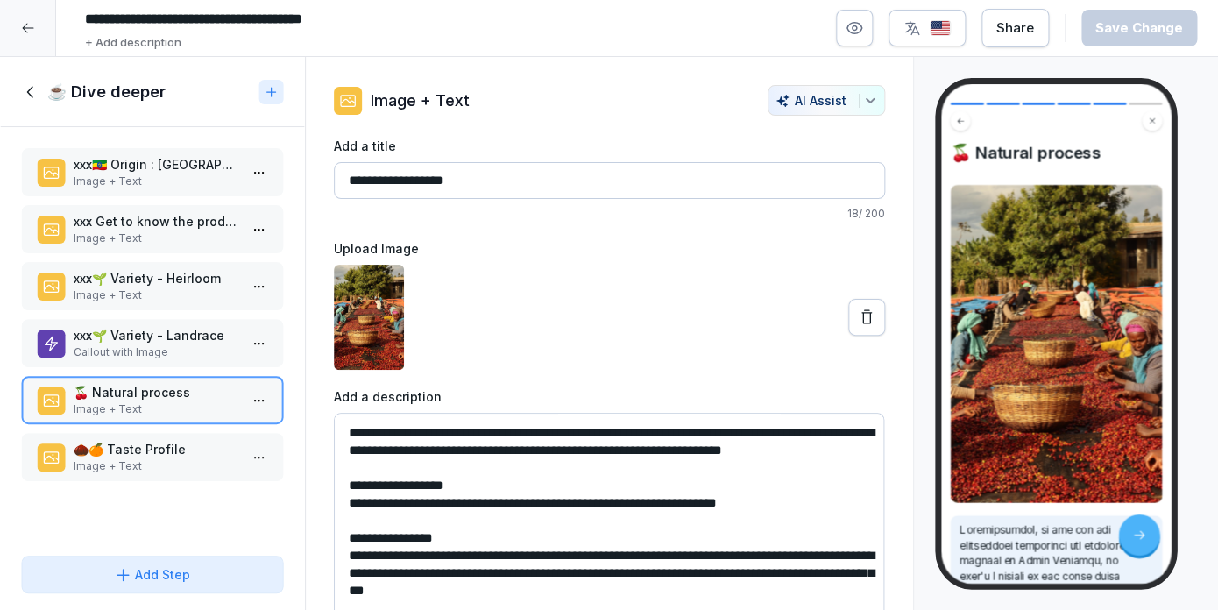
click at [132, 188] on p "Image + Text" at bounding box center [156, 182] width 165 height 16
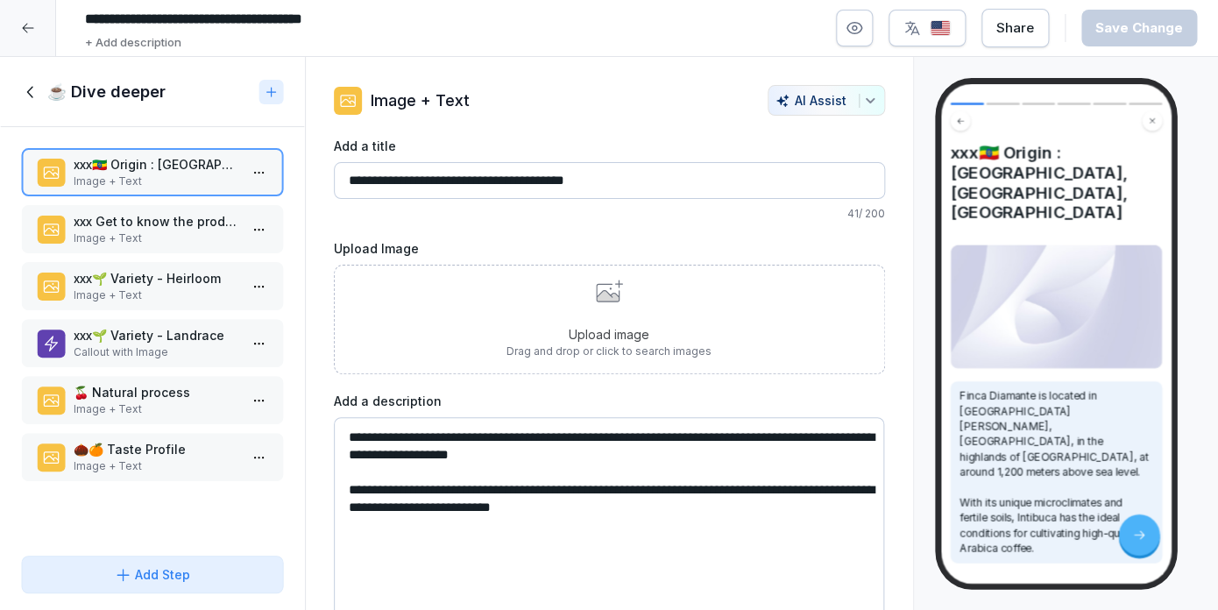
click at [488, 338] on div "Upload image Drag and drop or click to search images" at bounding box center [609, 320] width 551 height 110
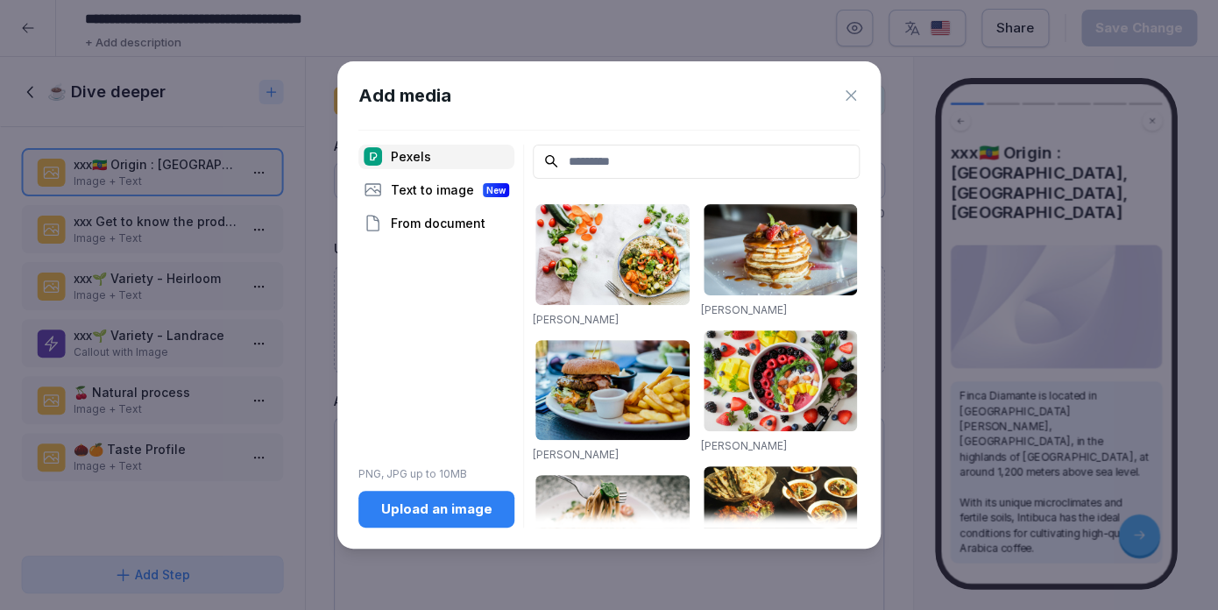
click at [421, 501] on div "Upload an image" at bounding box center [437, 509] width 128 height 19
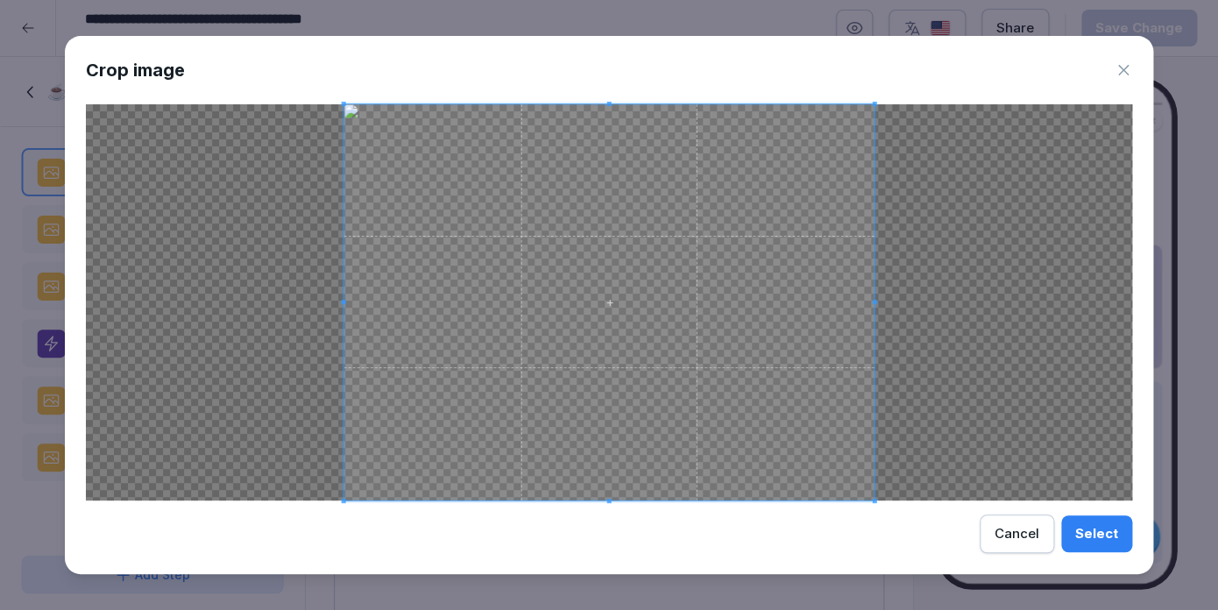
click at [1099, 531] on div "Select" at bounding box center [1097, 533] width 43 height 19
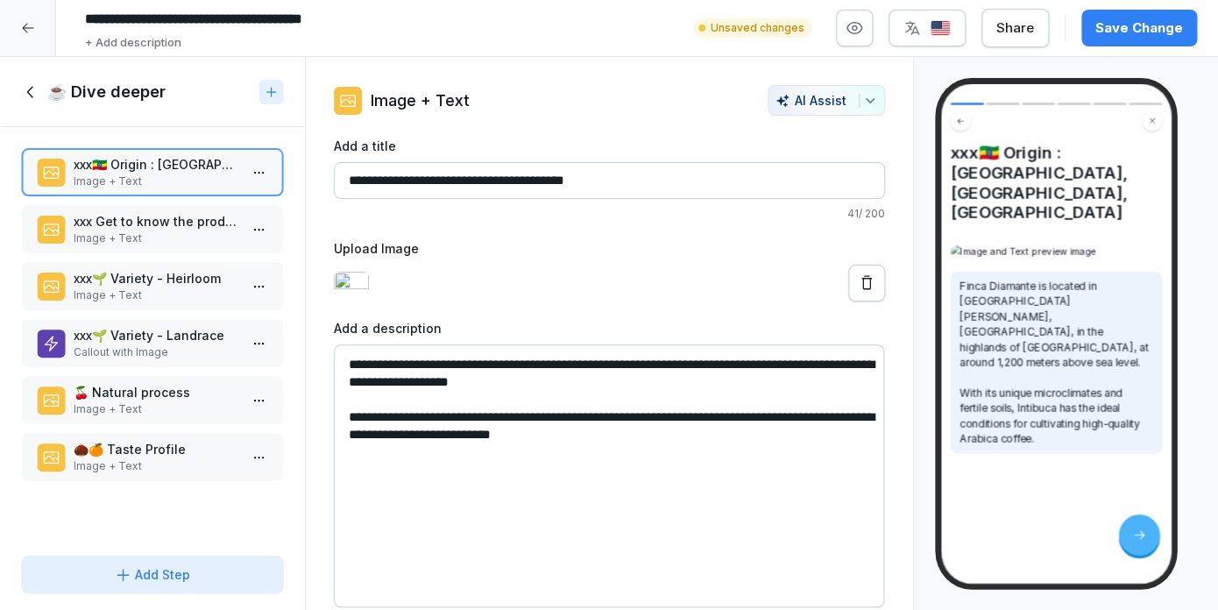
click at [1190, 24] on button "Save Change" at bounding box center [1140, 28] width 116 height 37
